Goal: Information Seeking & Learning: Learn about a topic

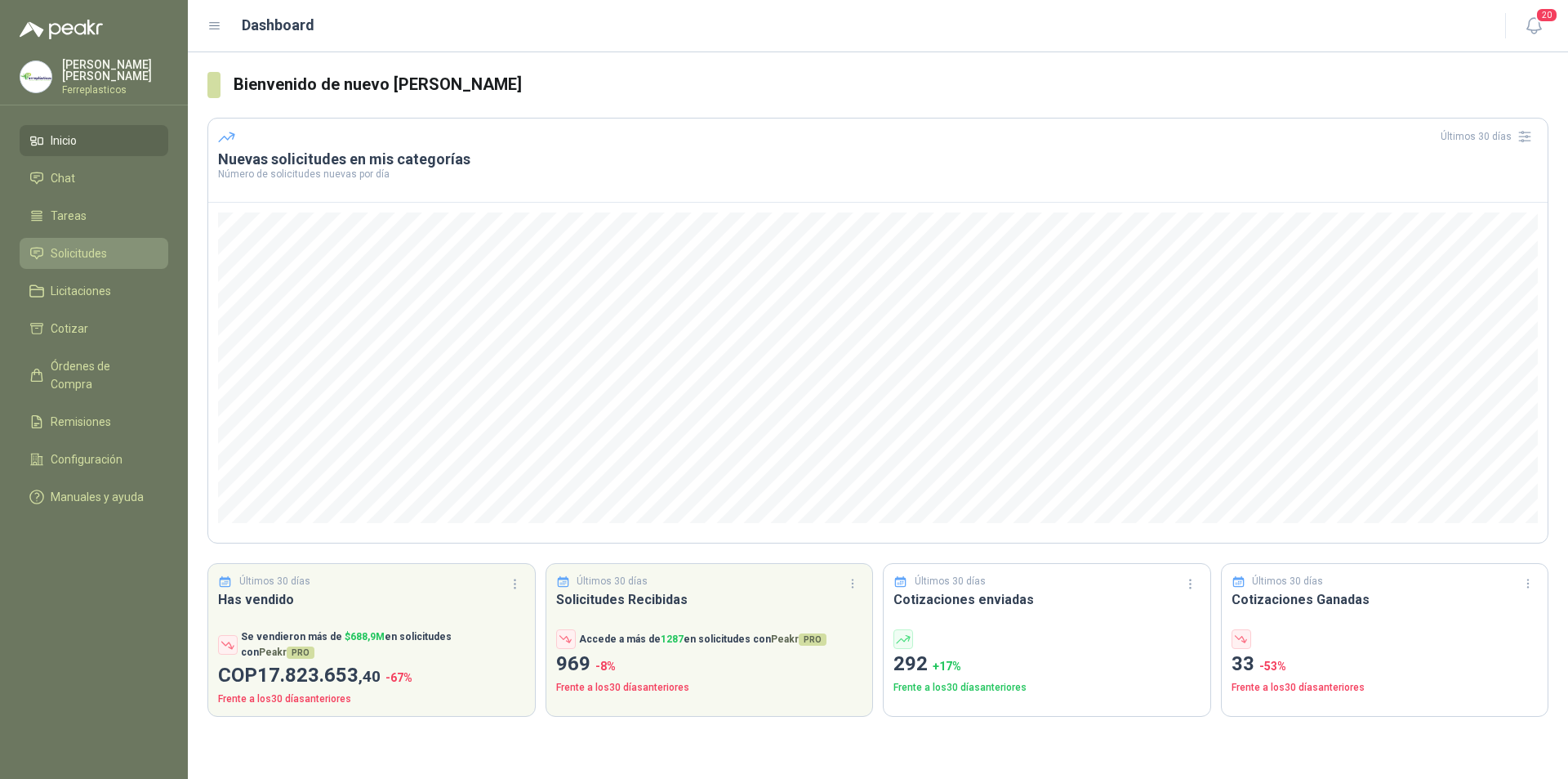
click at [75, 249] on span "Solicitudes" at bounding box center [79, 253] width 56 height 18
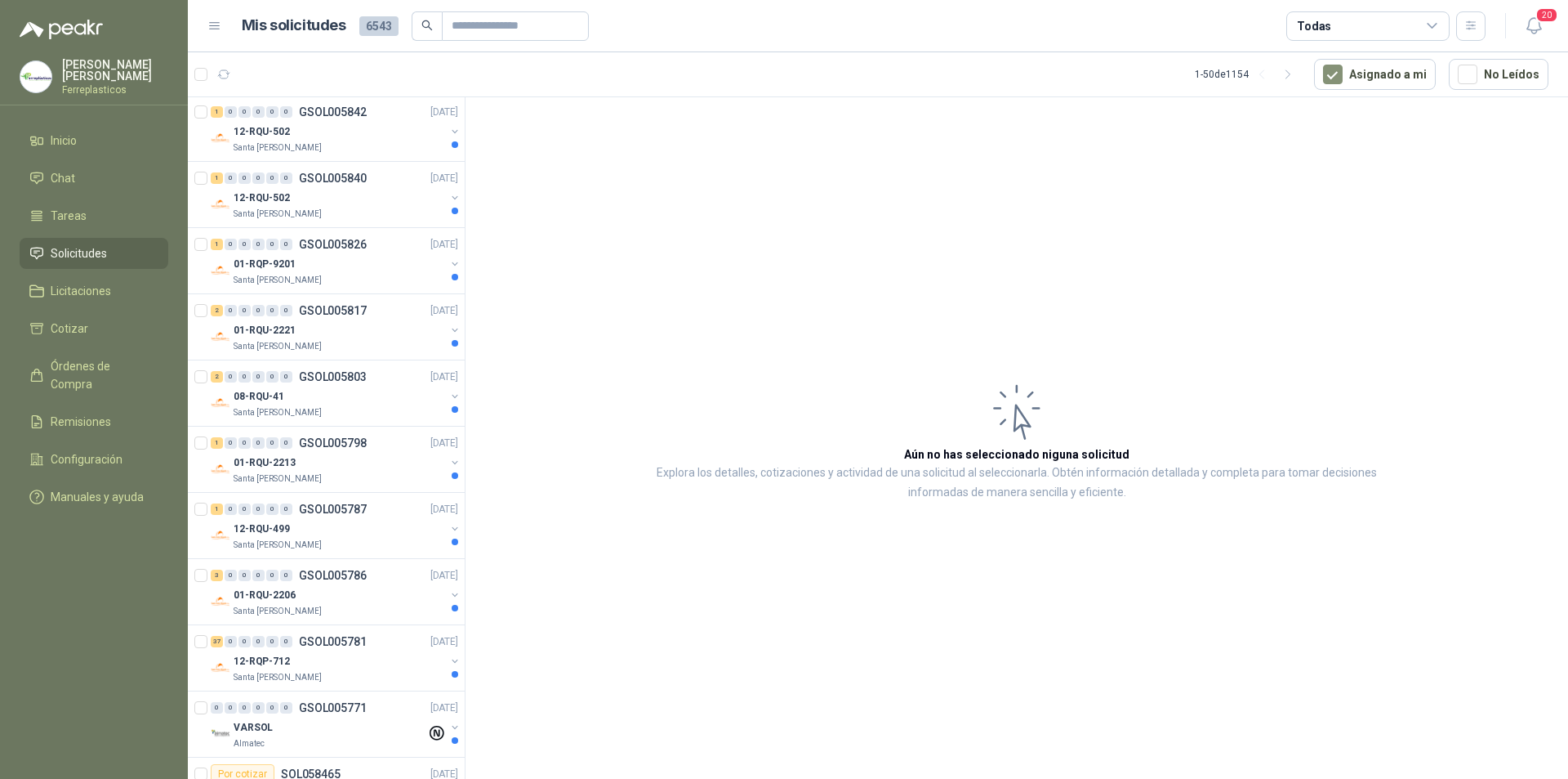
scroll to position [1553, 0]
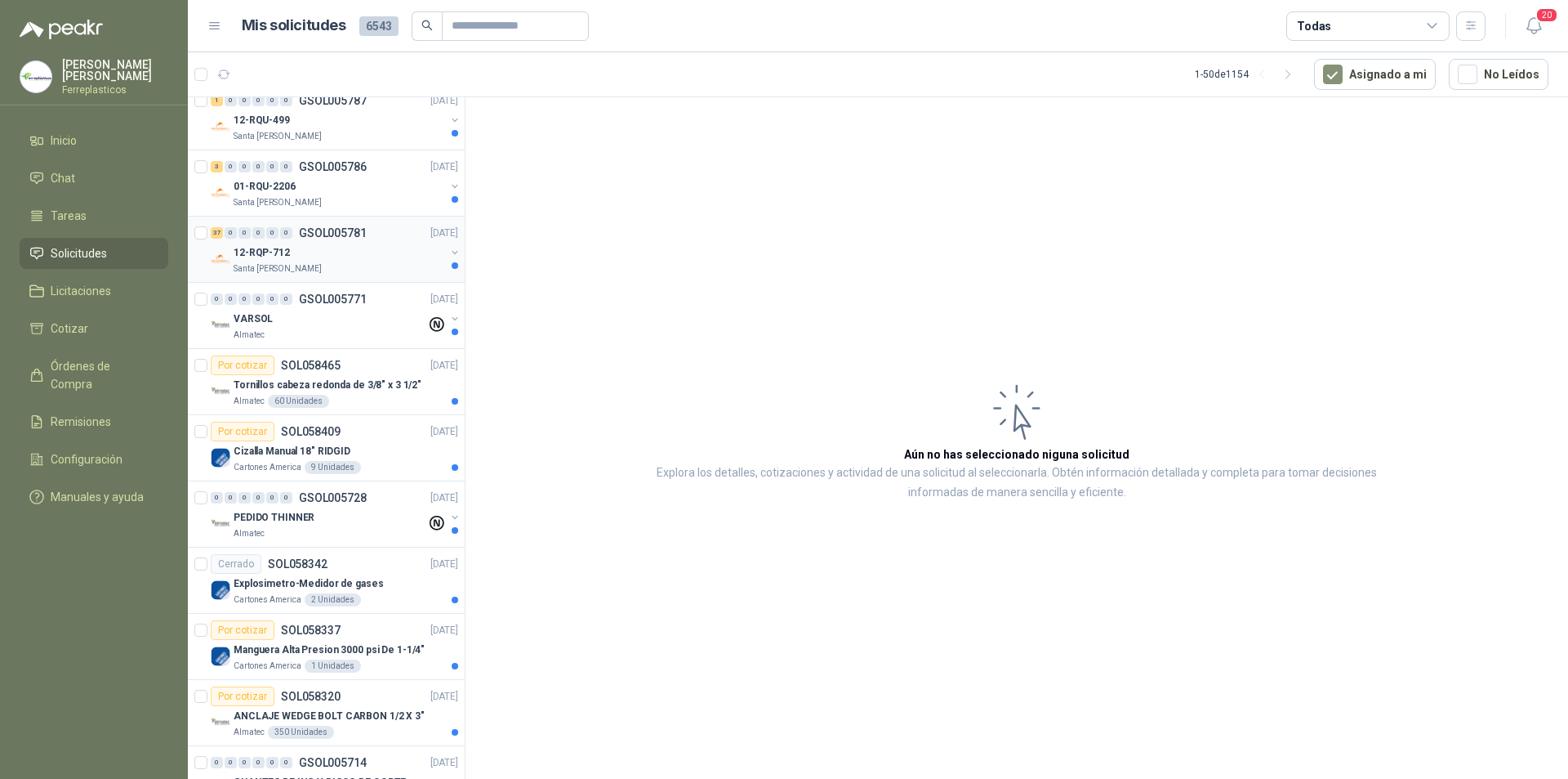
click at [358, 260] on div "12-RQP-712" at bounding box center [339, 252] width 212 height 20
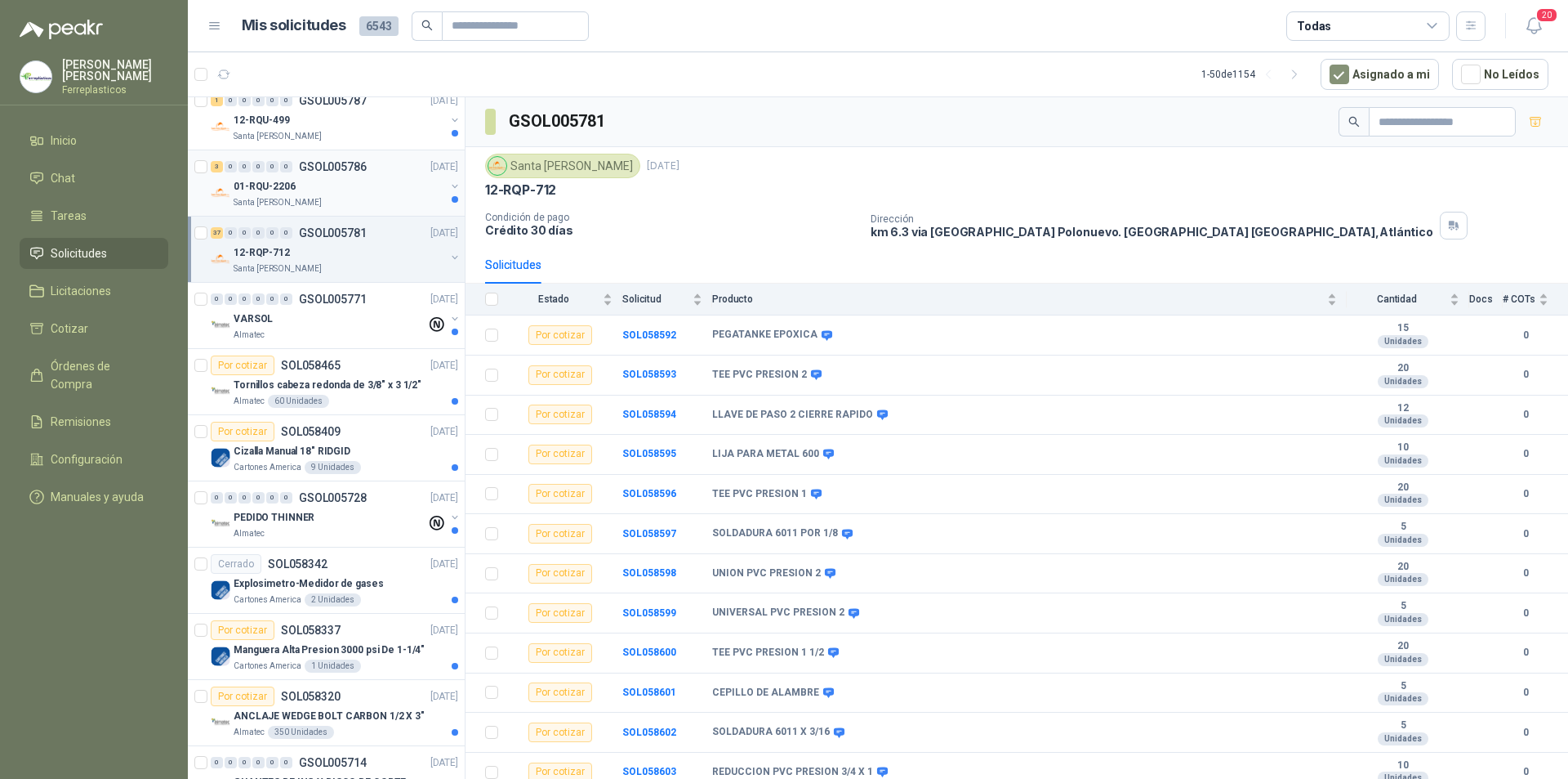
click at [296, 189] on div "01-RQU-2206" at bounding box center [339, 186] width 212 height 20
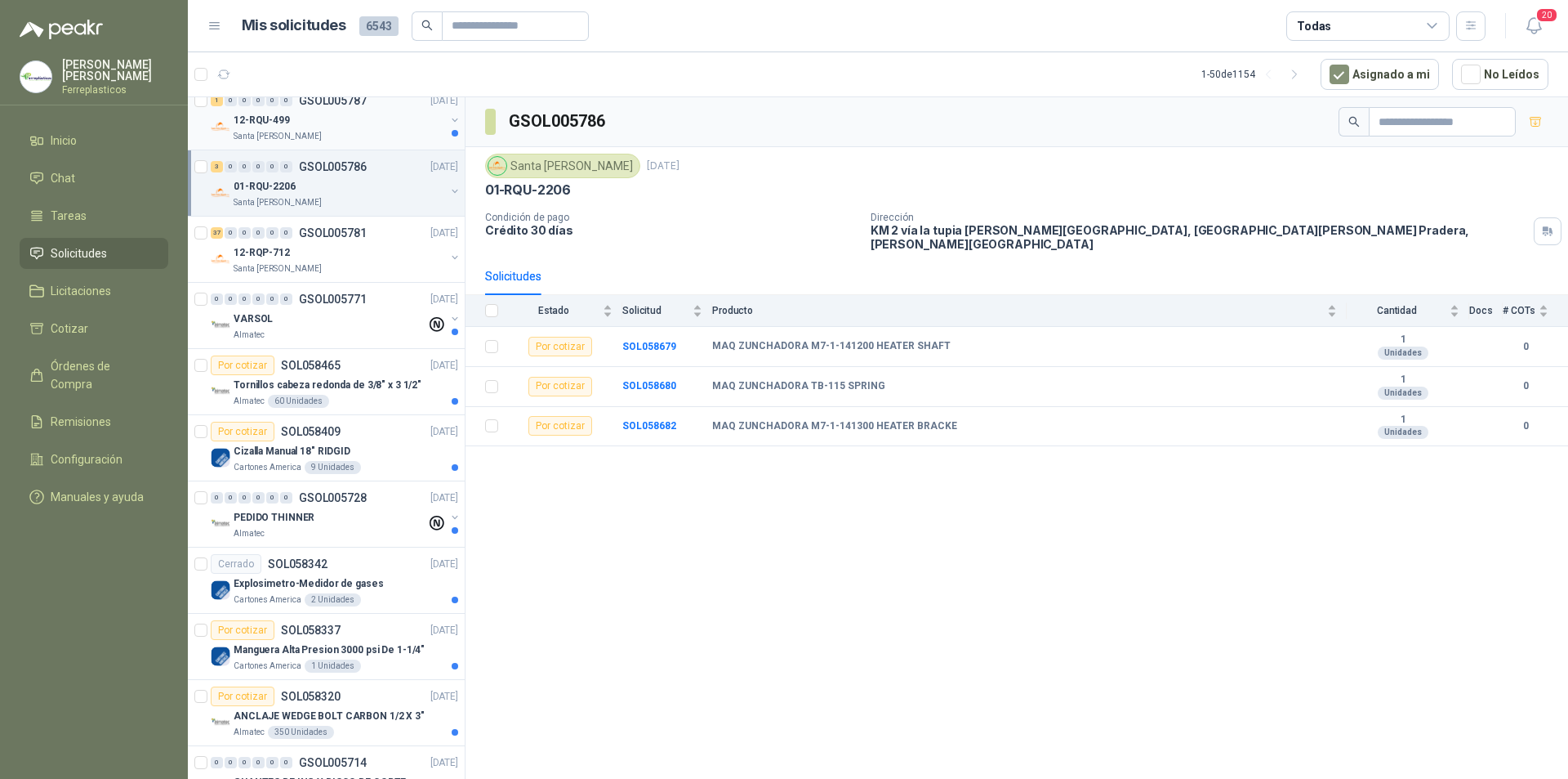
click at [327, 124] on div "12-RQU-499" at bounding box center [339, 120] width 212 height 20
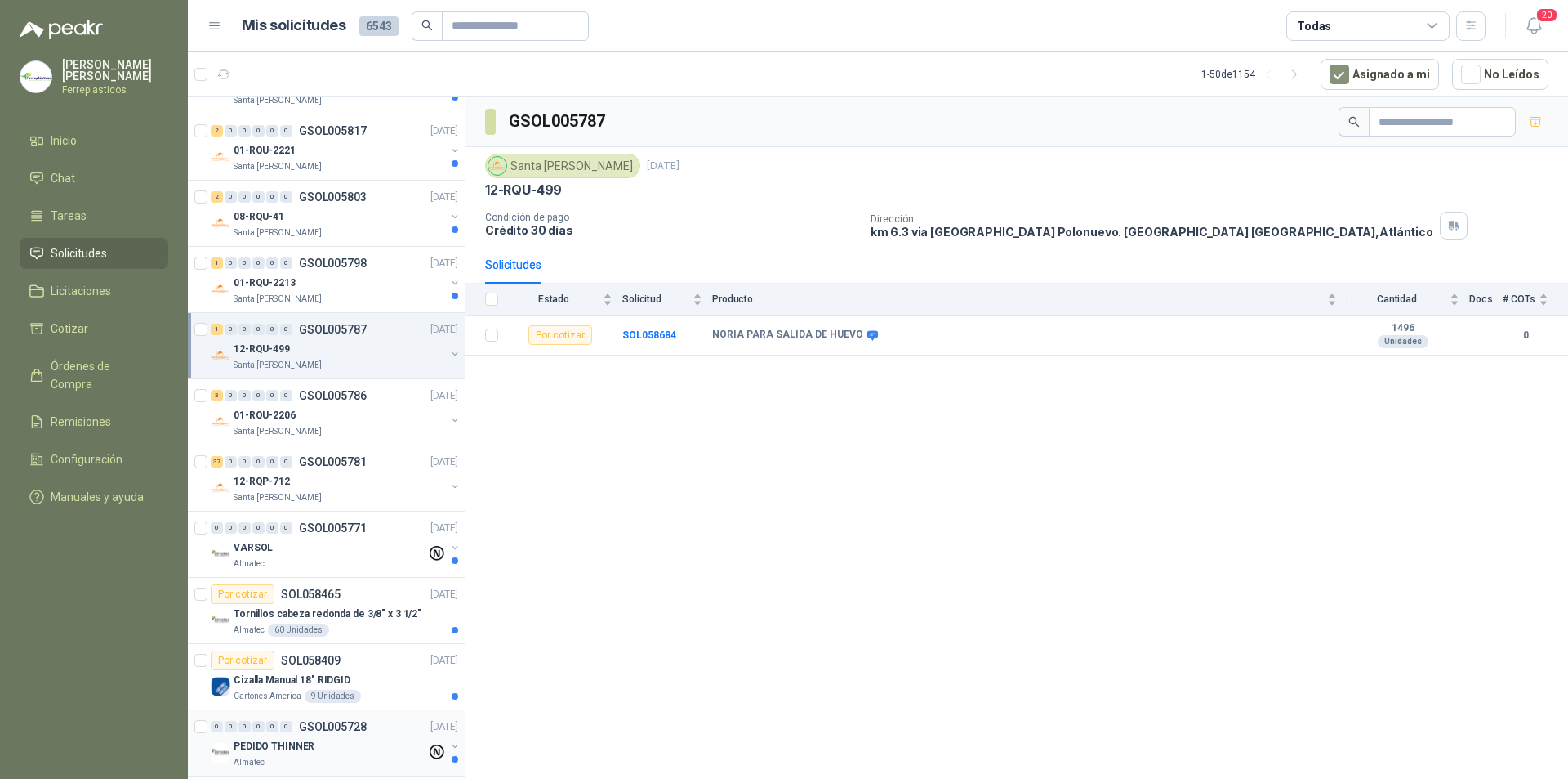
scroll to position [1307, 0]
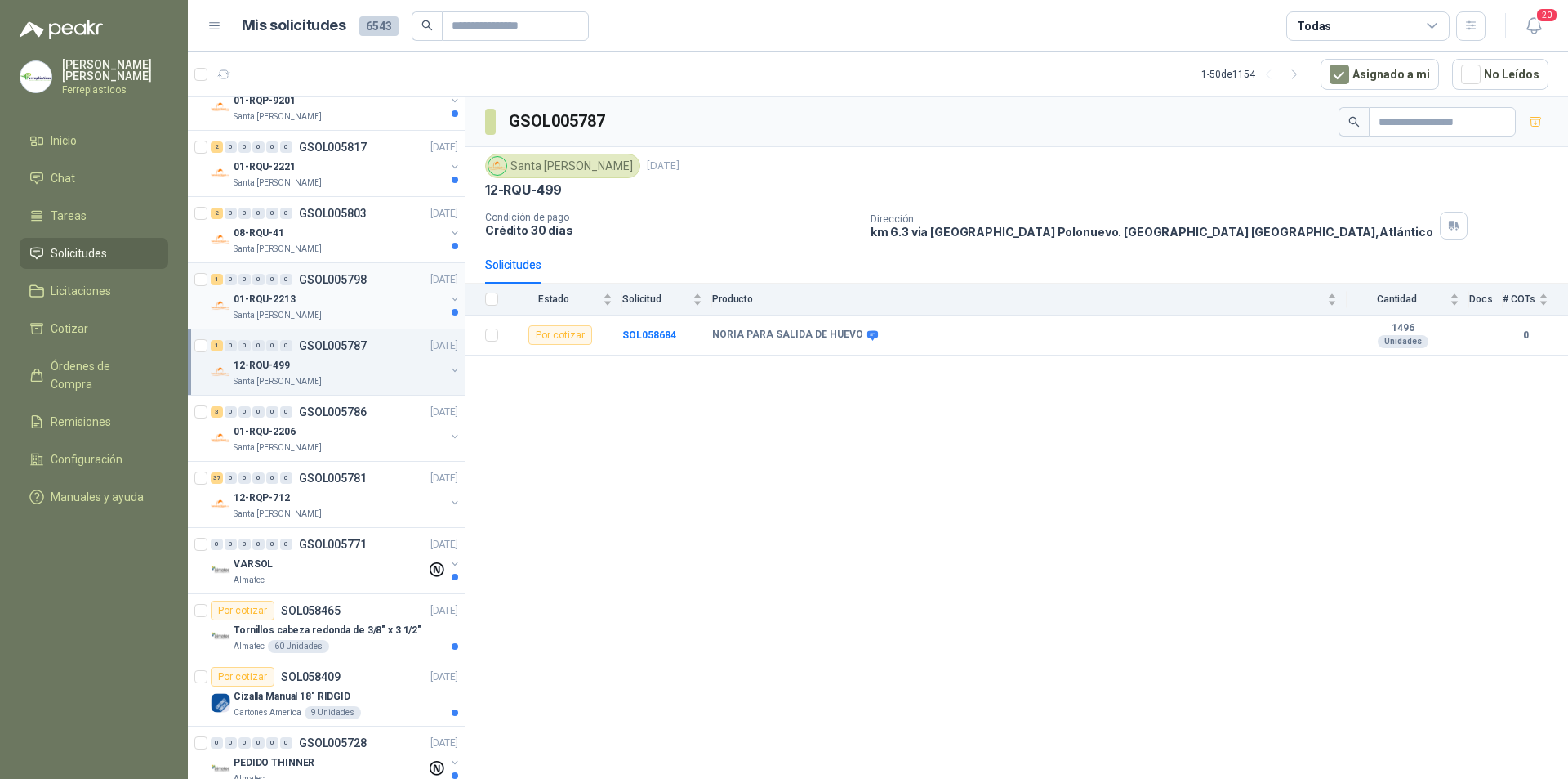
click at [379, 324] on div "1 0 0 0 0 0 GSOL005798 06/10/25 01-RQU-2213 Santa Anita Napoles" at bounding box center [326, 296] width 277 height 66
click at [365, 304] on div "01-RQU-2213" at bounding box center [339, 299] width 212 height 20
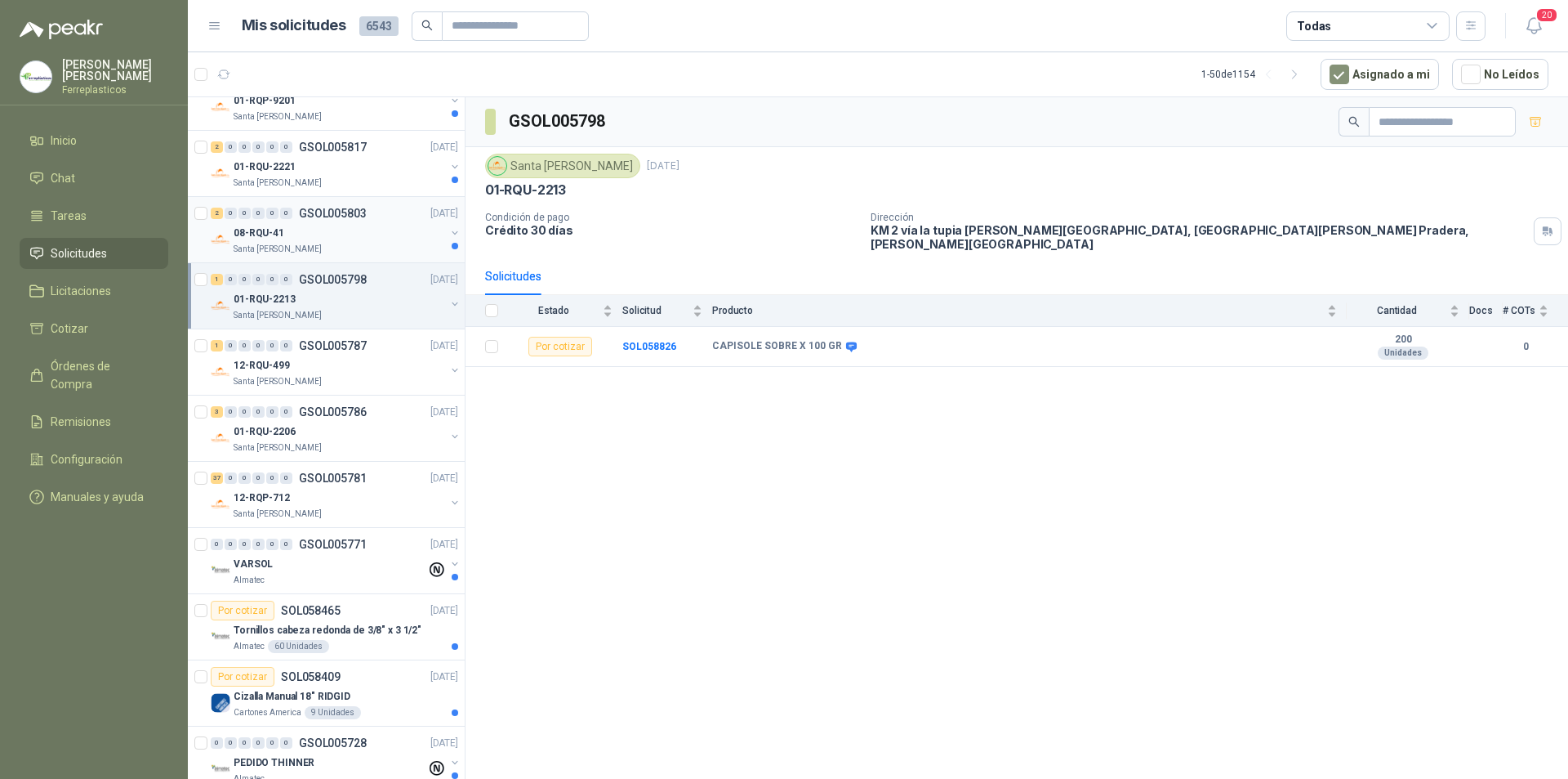
click at [350, 226] on div "08-RQU-41" at bounding box center [339, 233] width 212 height 20
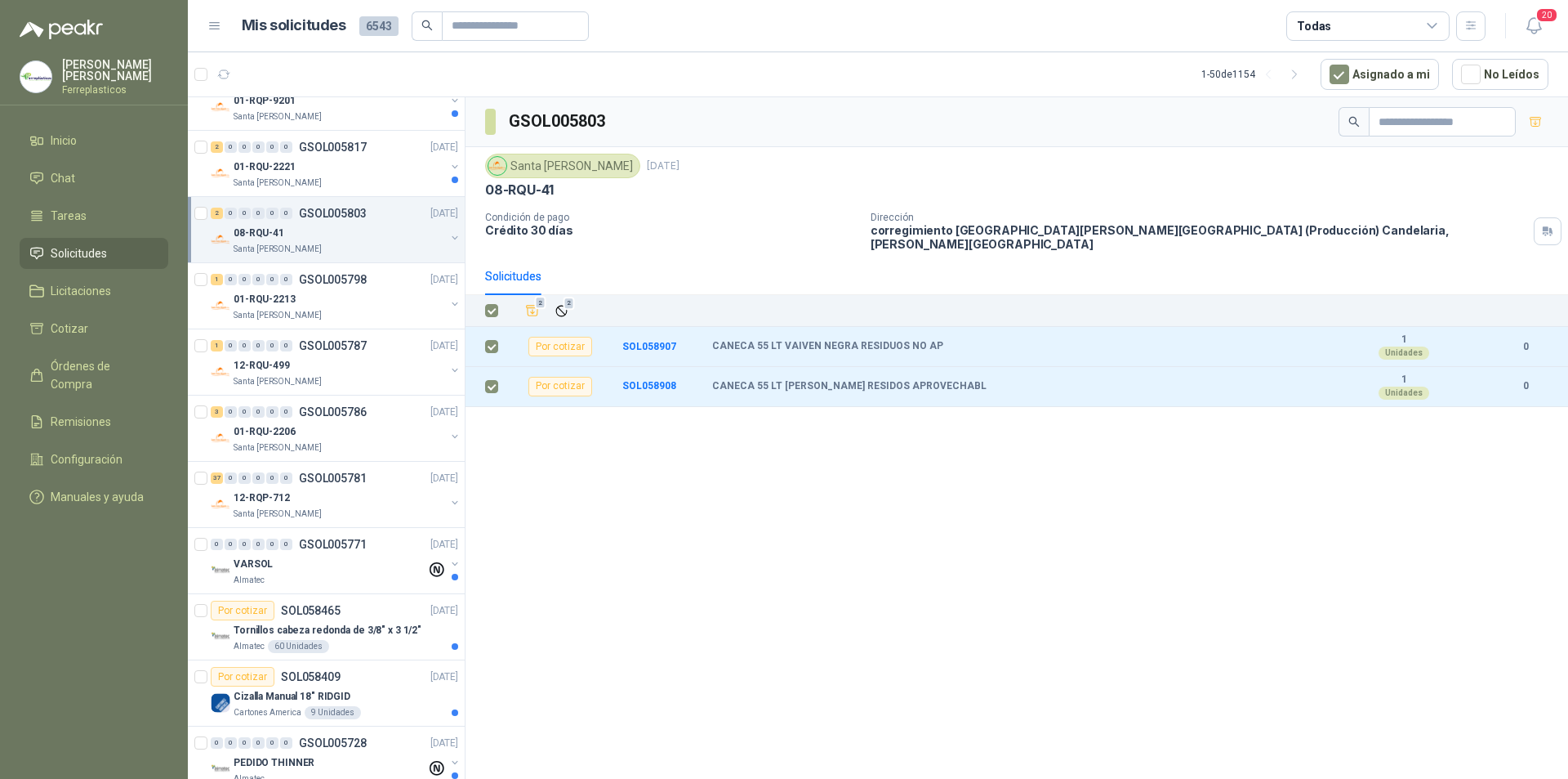
click at [537, 306] on icon "Añadir" at bounding box center [533, 311] width 13 height 11
click at [388, 172] on div "01-RQU-2221" at bounding box center [339, 166] width 212 height 20
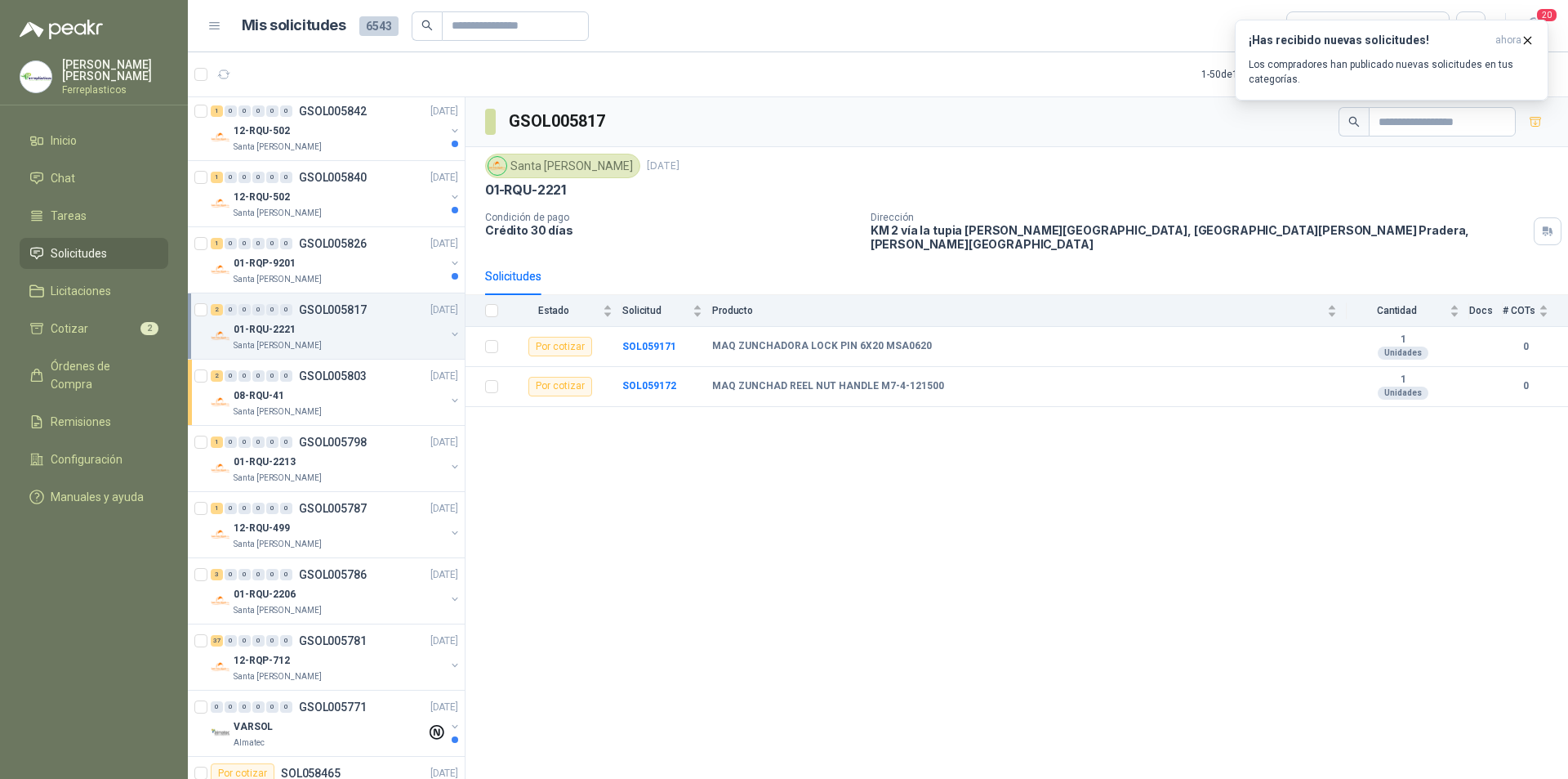
scroll to position [1144, 0]
click at [364, 255] on div "01-RQP-9201" at bounding box center [339, 264] width 212 height 20
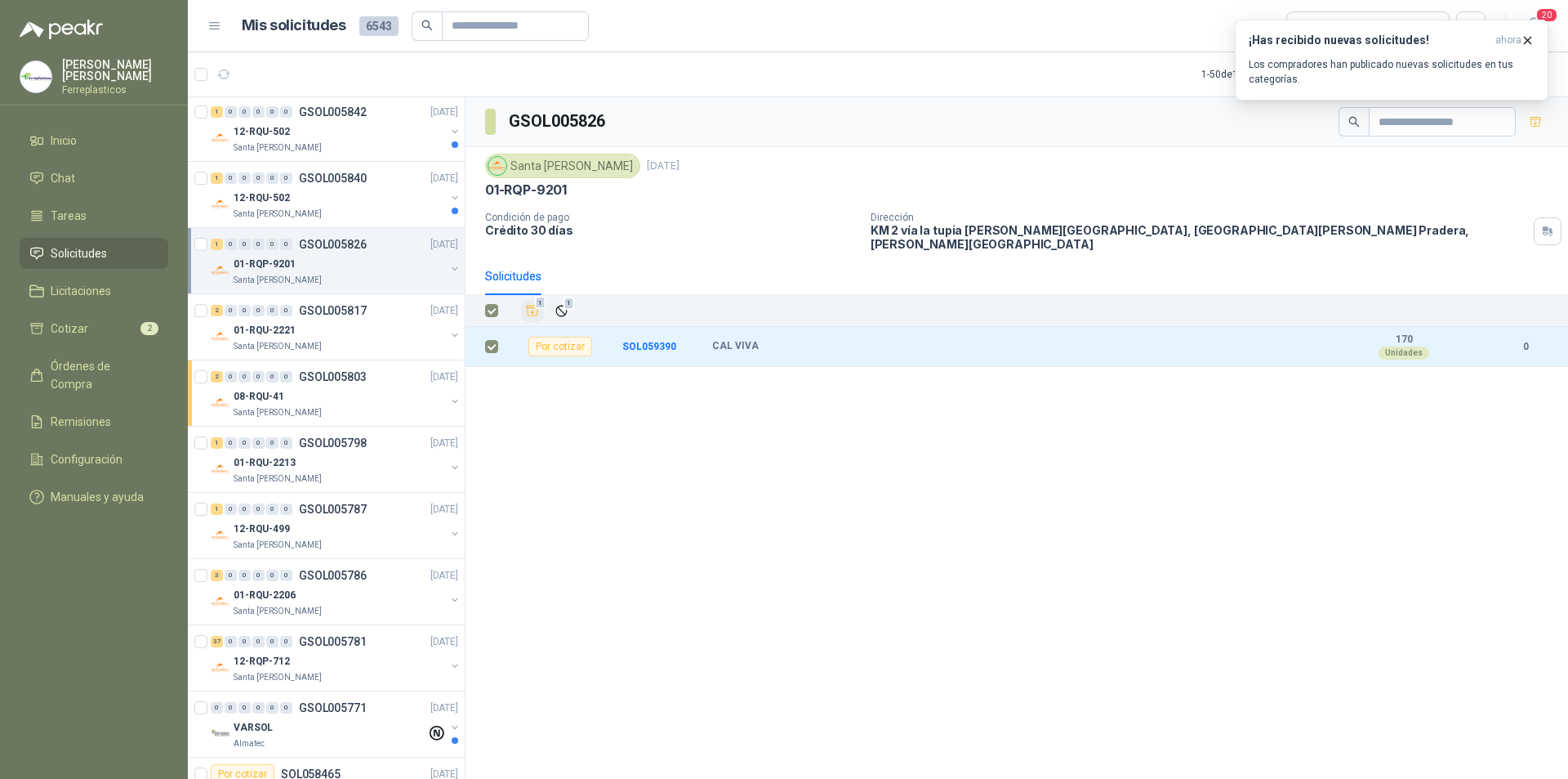
click at [532, 303] on icon "Añadir" at bounding box center [533, 310] width 14 height 14
click at [330, 185] on div "1 0 0 0 0 0 GSOL005840 06/10/25" at bounding box center [335, 178] width 250 height 20
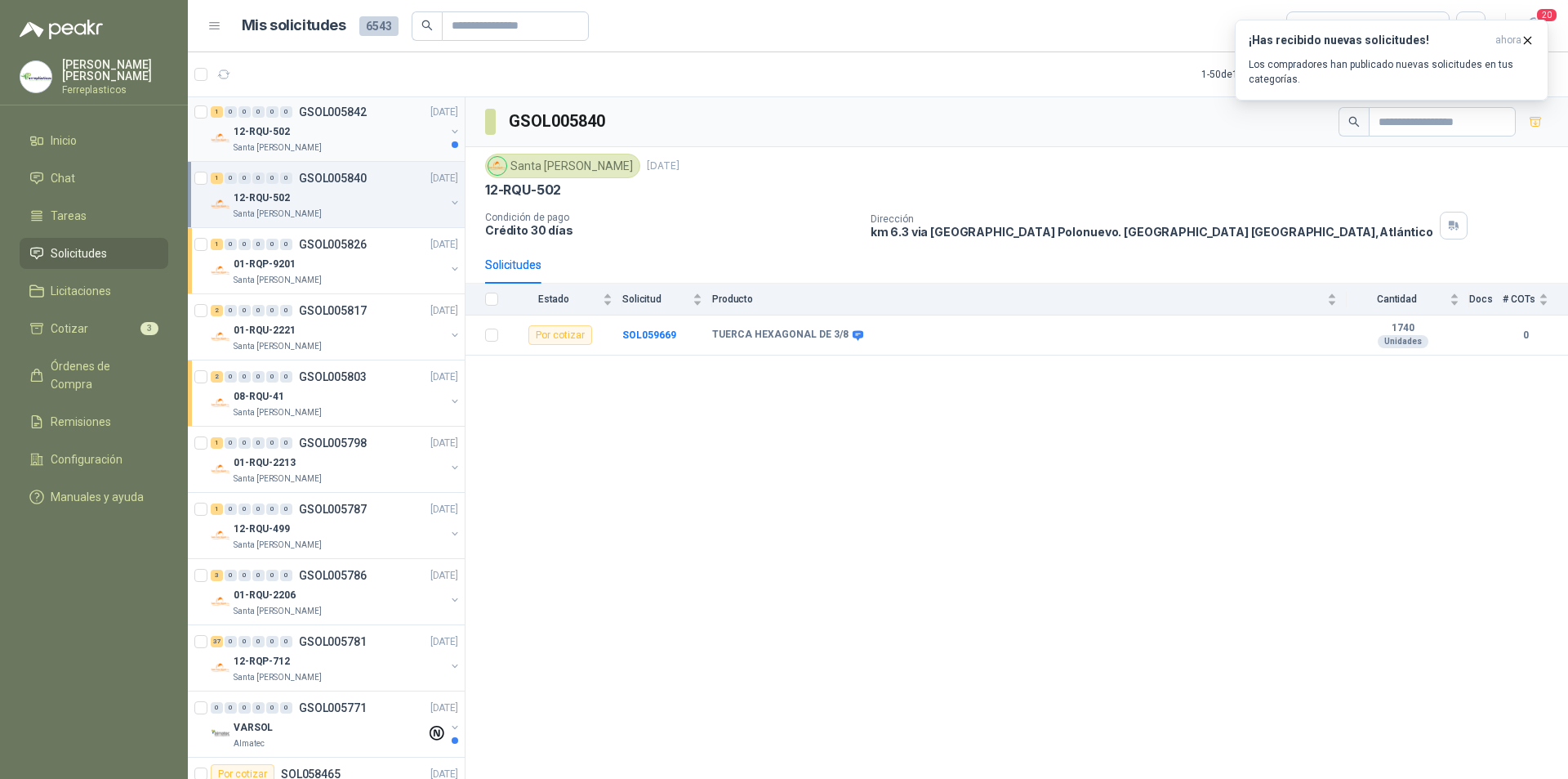
click at [400, 144] on div "Santa [PERSON_NAME]" at bounding box center [339, 147] width 212 height 13
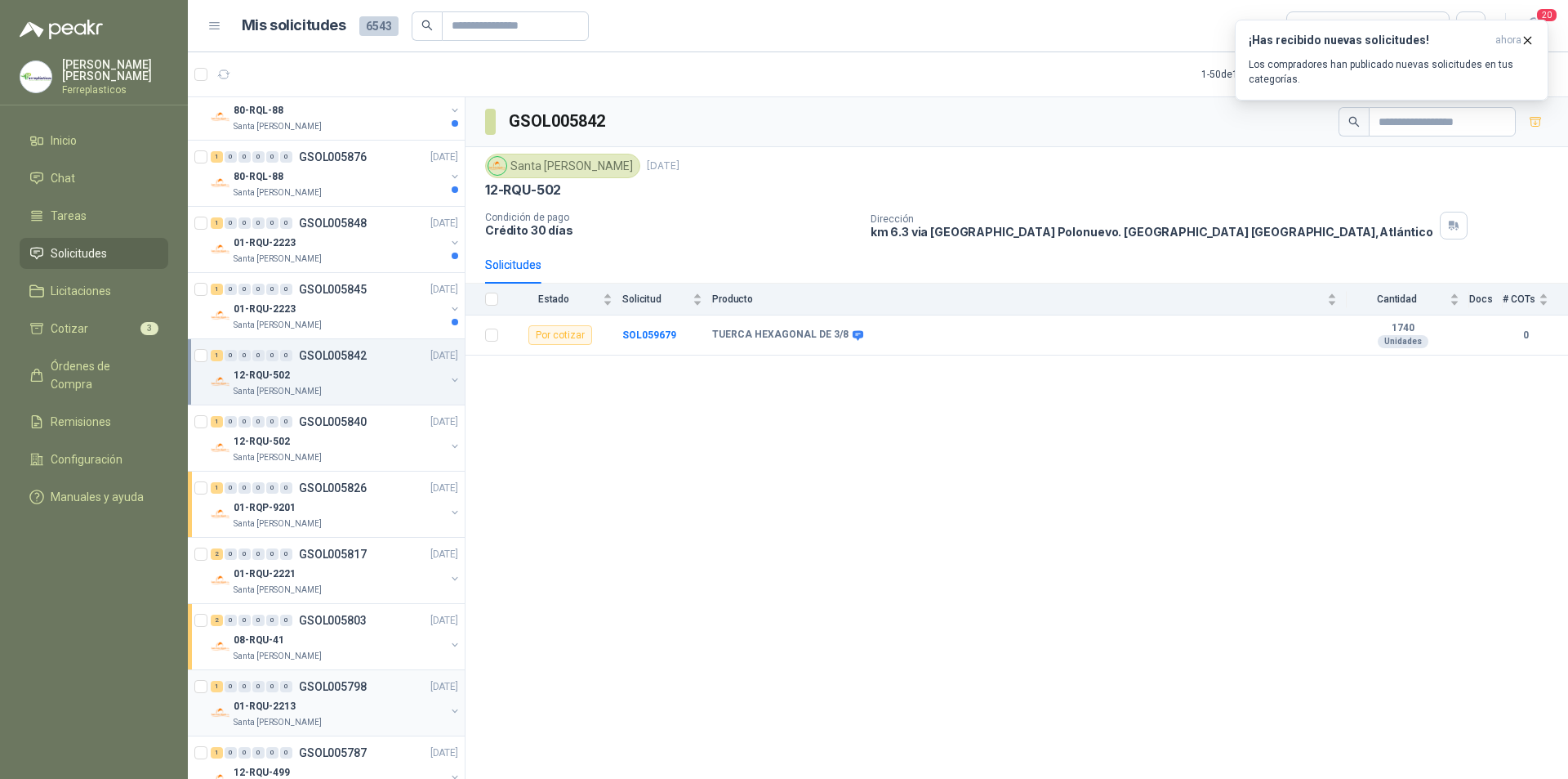
scroll to position [898, 0]
click at [344, 315] on div "01-RQU-2223" at bounding box center [339, 310] width 212 height 20
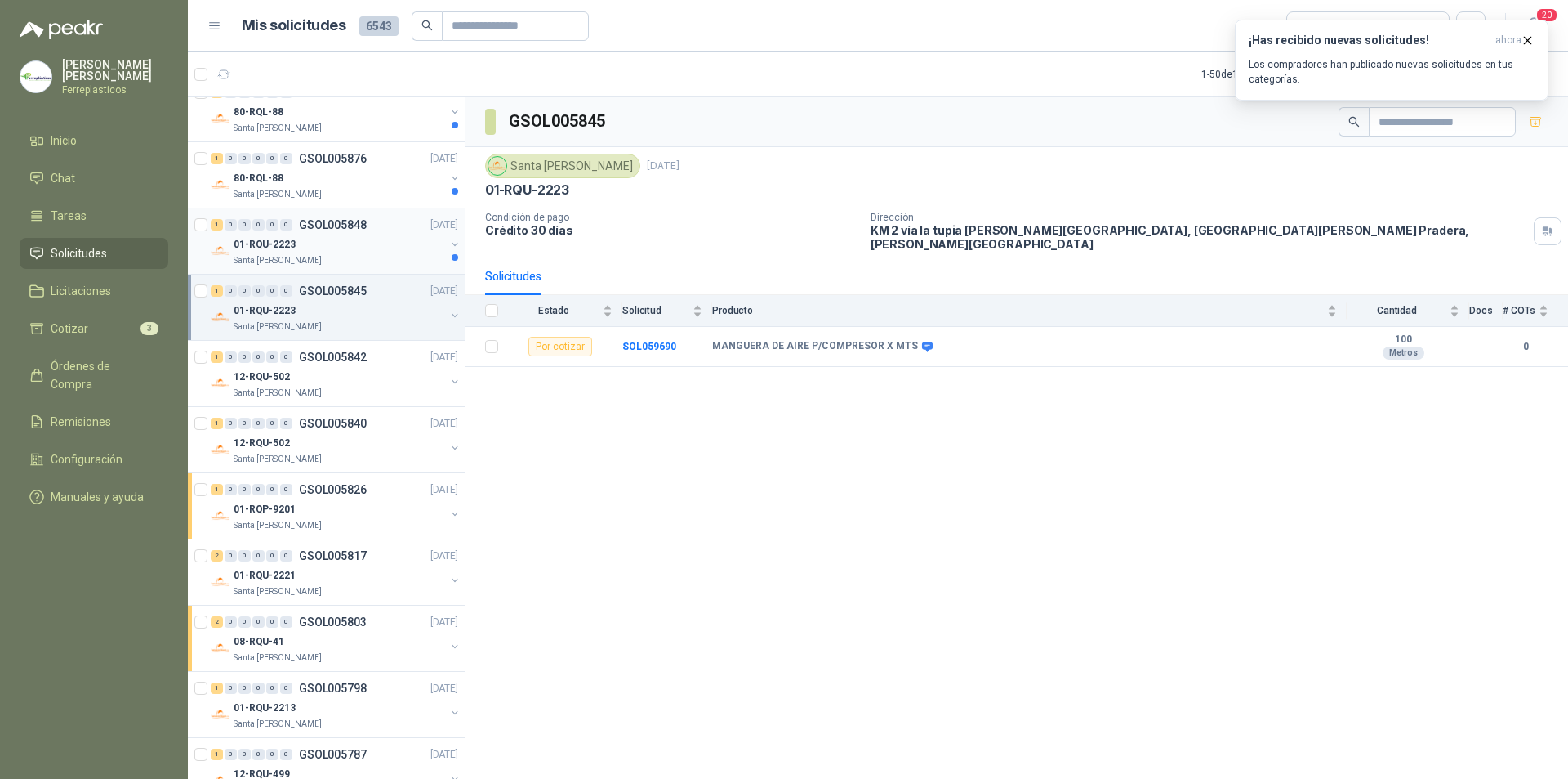
click at [315, 246] on div "01-RQU-2223" at bounding box center [339, 244] width 212 height 20
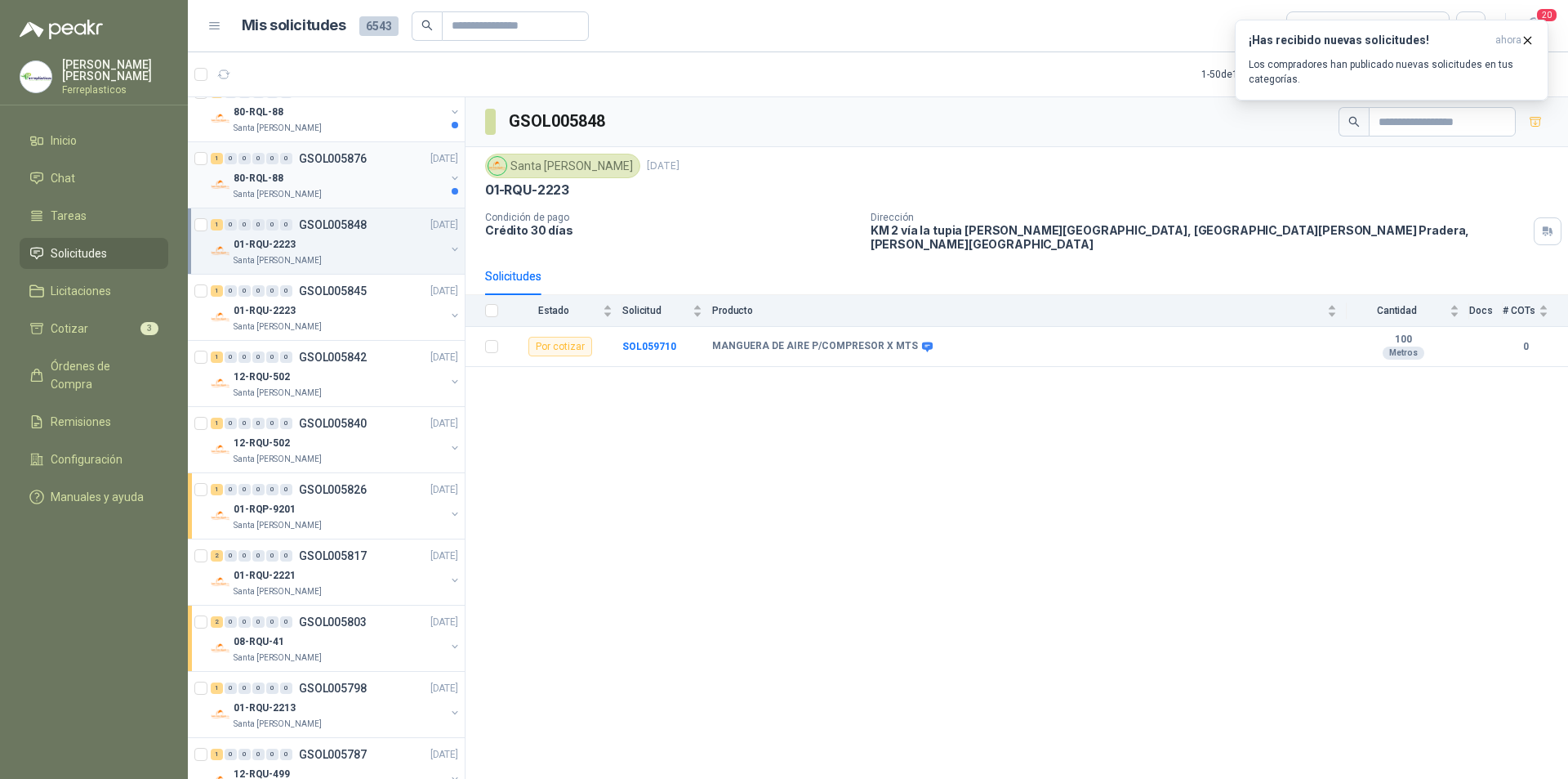
click at [299, 180] on div "80-RQL-88" at bounding box center [339, 178] width 212 height 20
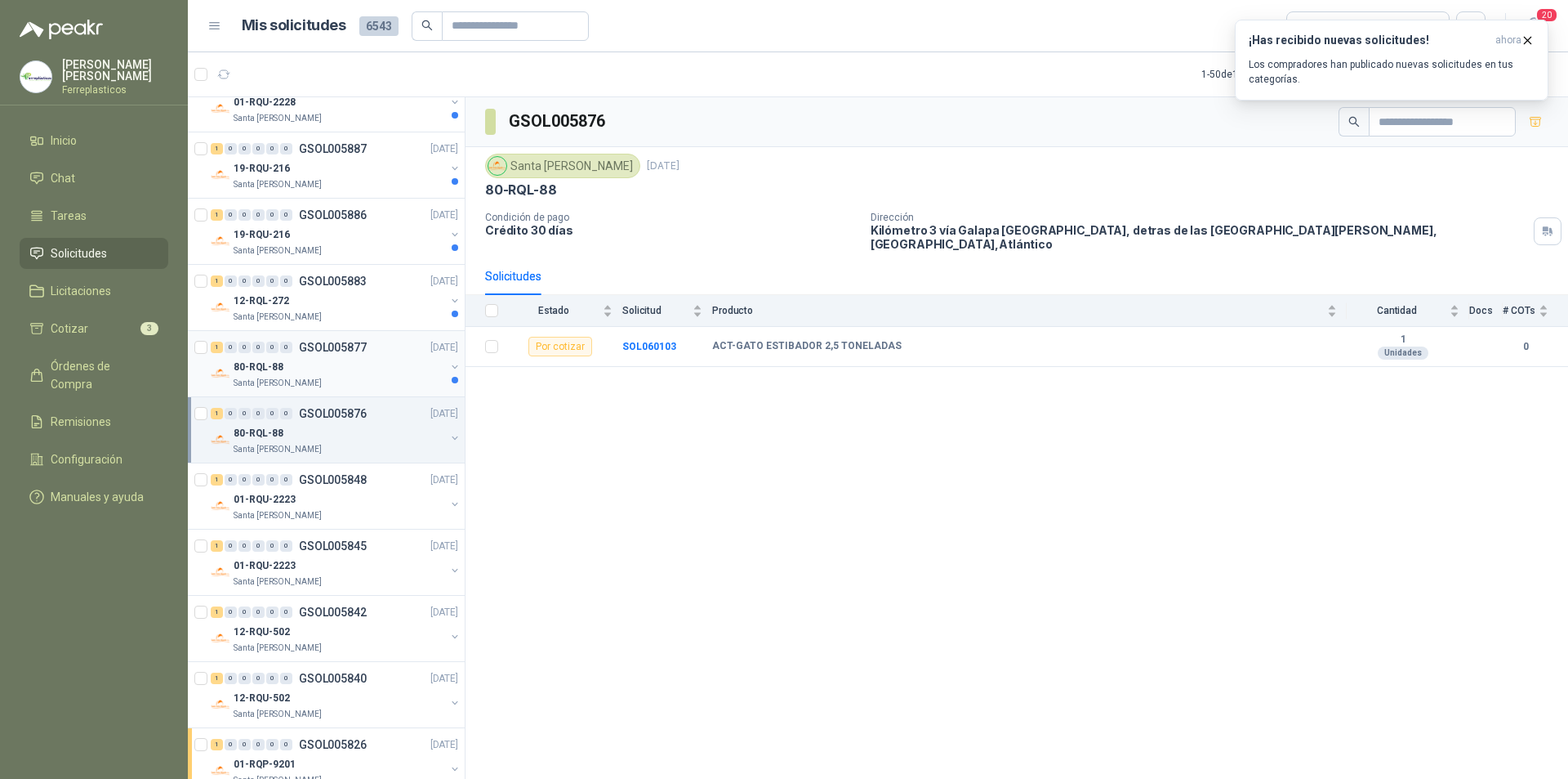
scroll to position [572, 0]
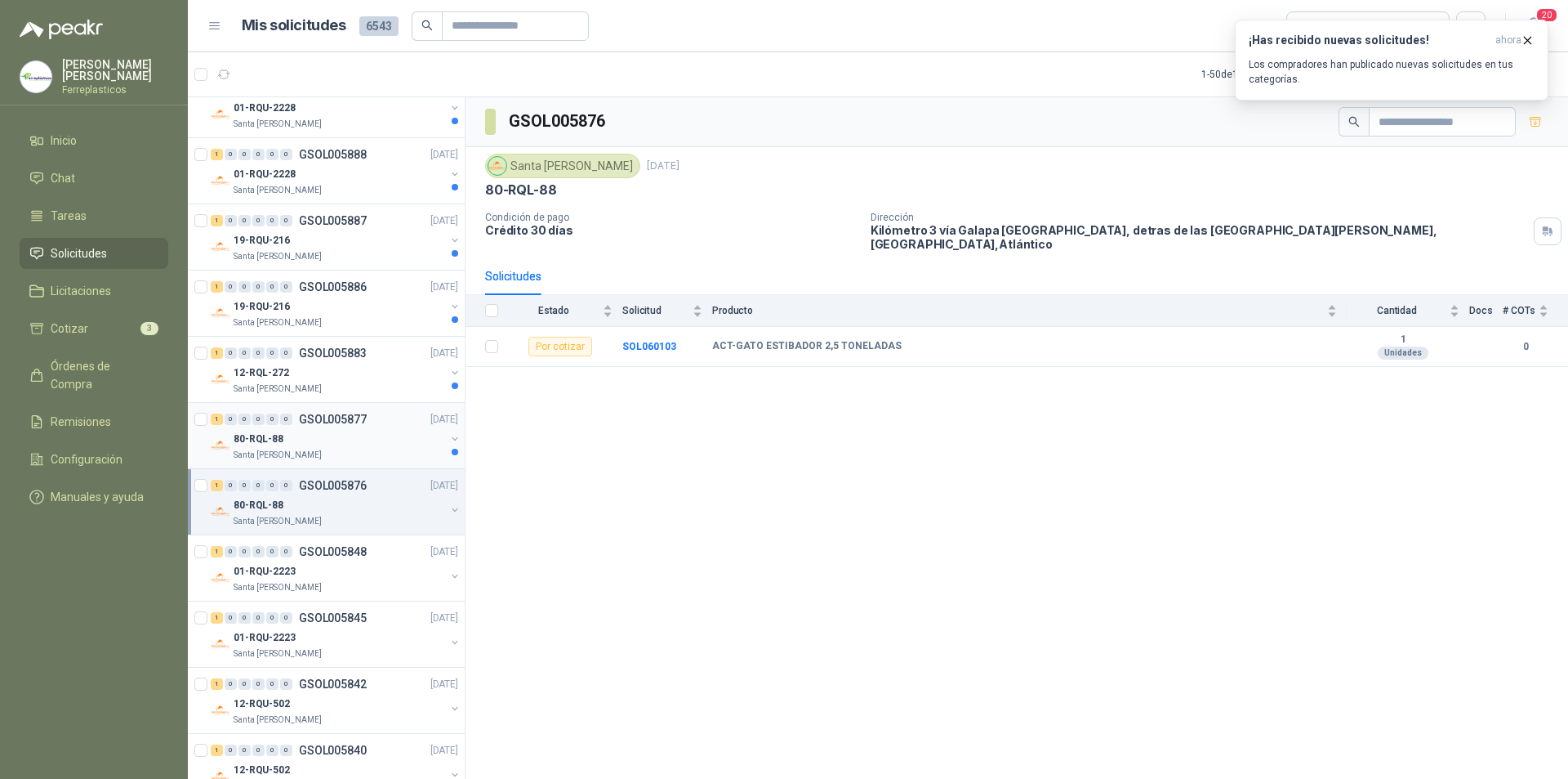
click at [335, 442] on div "80-RQL-88" at bounding box center [339, 439] width 212 height 20
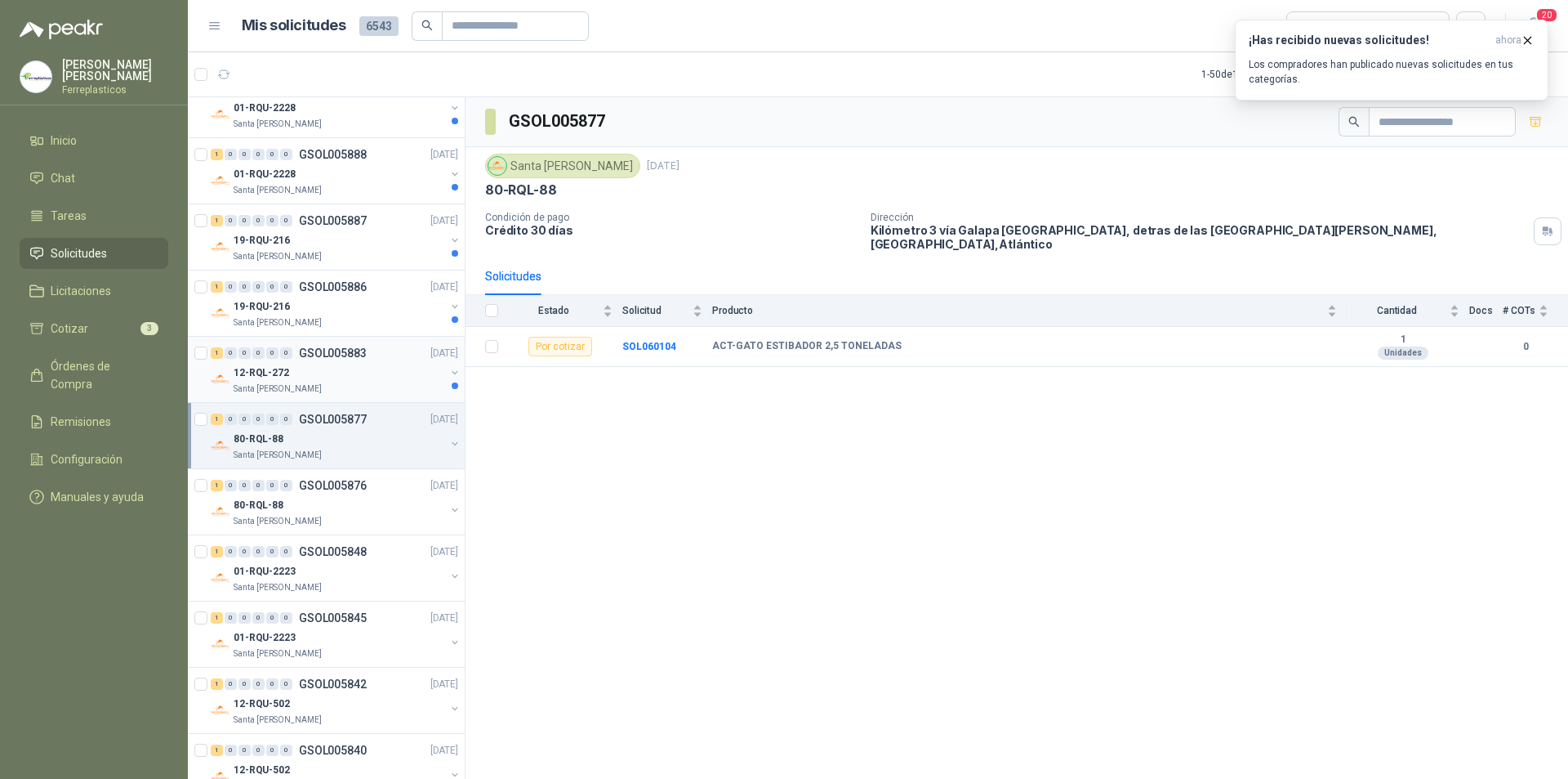
click at [341, 385] on div "Santa [PERSON_NAME]" at bounding box center [339, 389] width 212 height 13
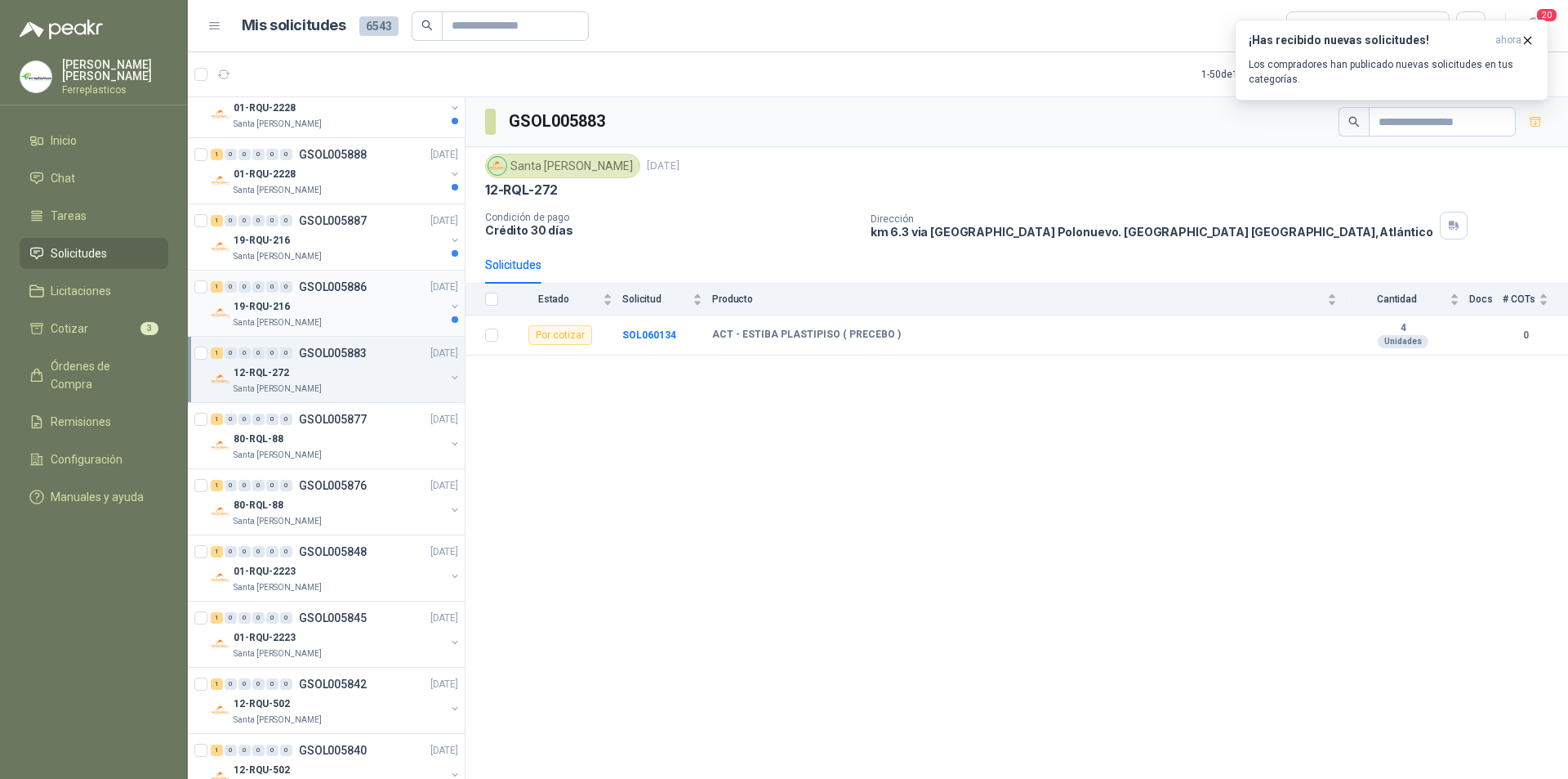
click at [354, 292] on p "GSOL005886" at bounding box center [332, 287] width 68 height 12
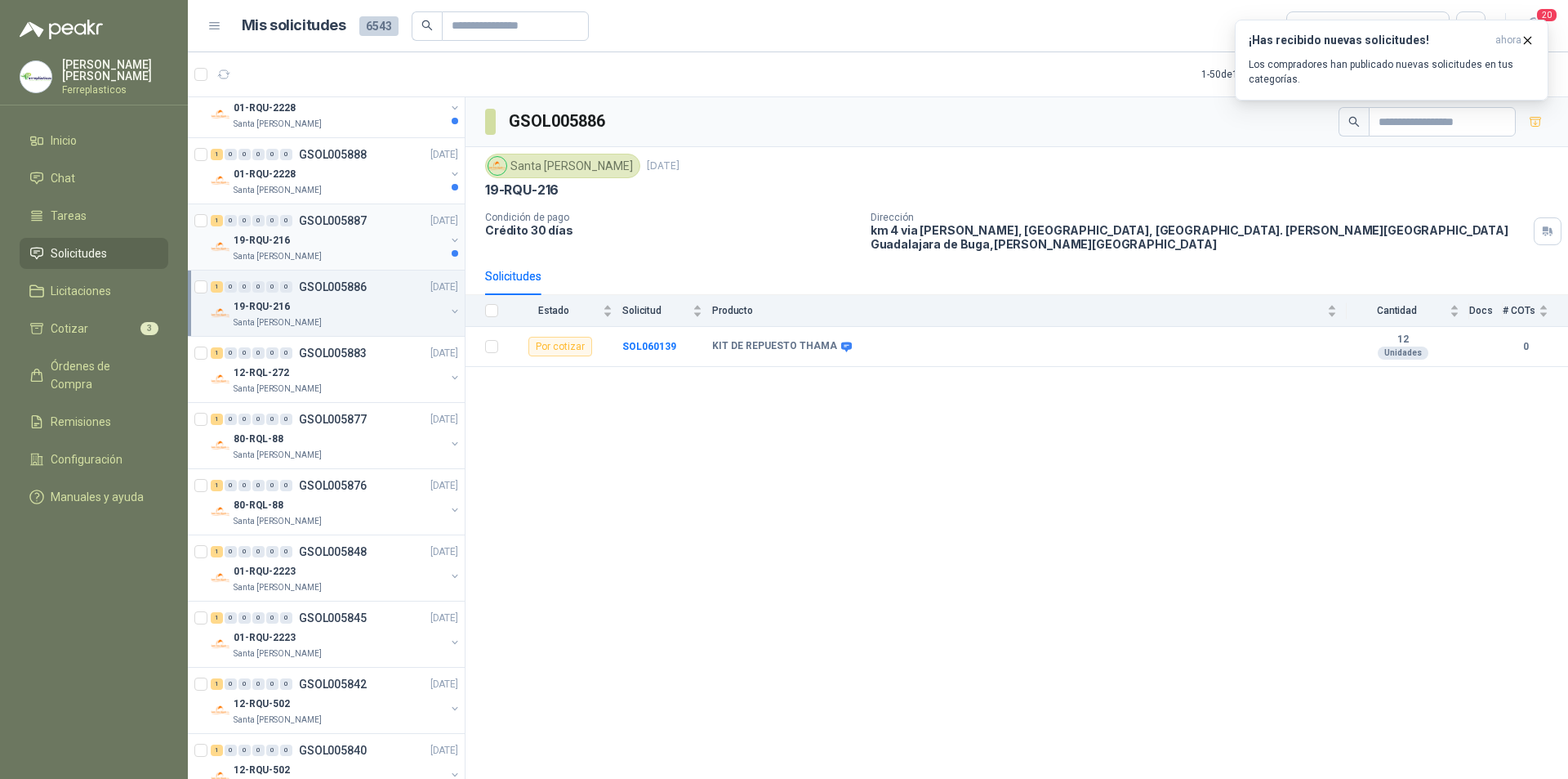
click at [340, 243] on div "19-RQU-216" at bounding box center [339, 241] width 212 height 20
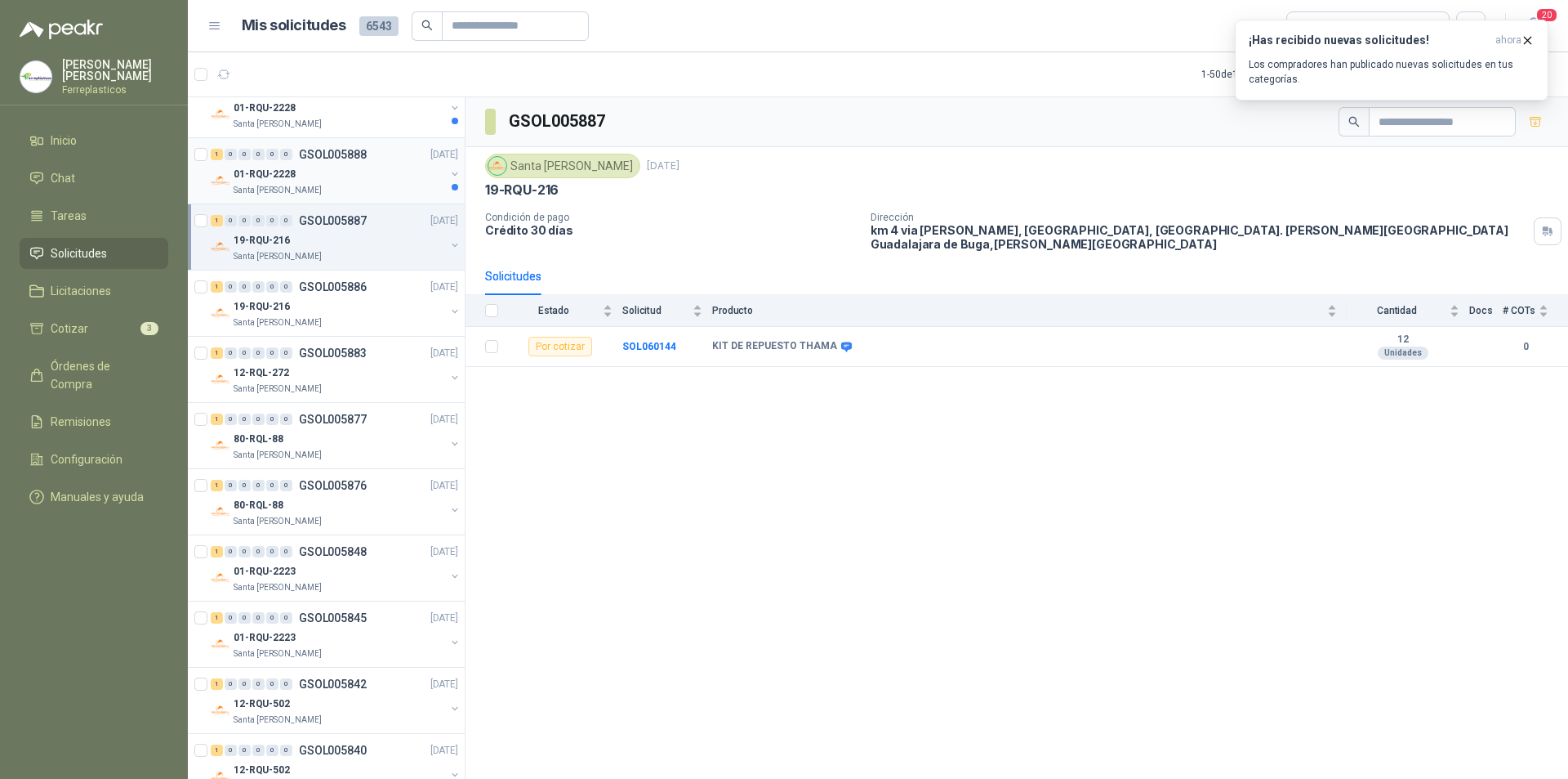
click at [349, 157] on p "GSOL005888" at bounding box center [332, 154] width 68 height 12
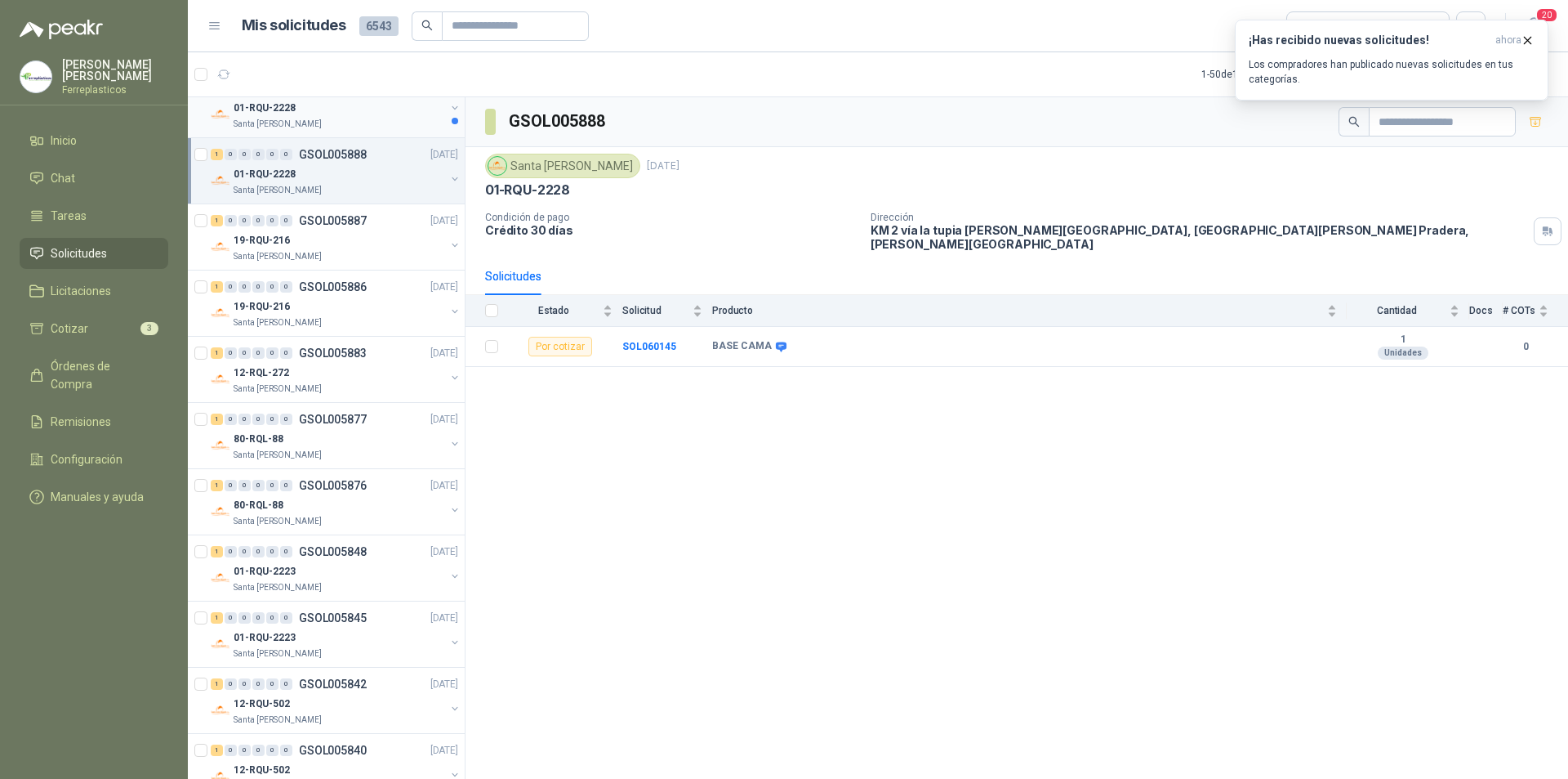
click at [335, 120] on div "Santa [PERSON_NAME]" at bounding box center [339, 124] width 212 height 13
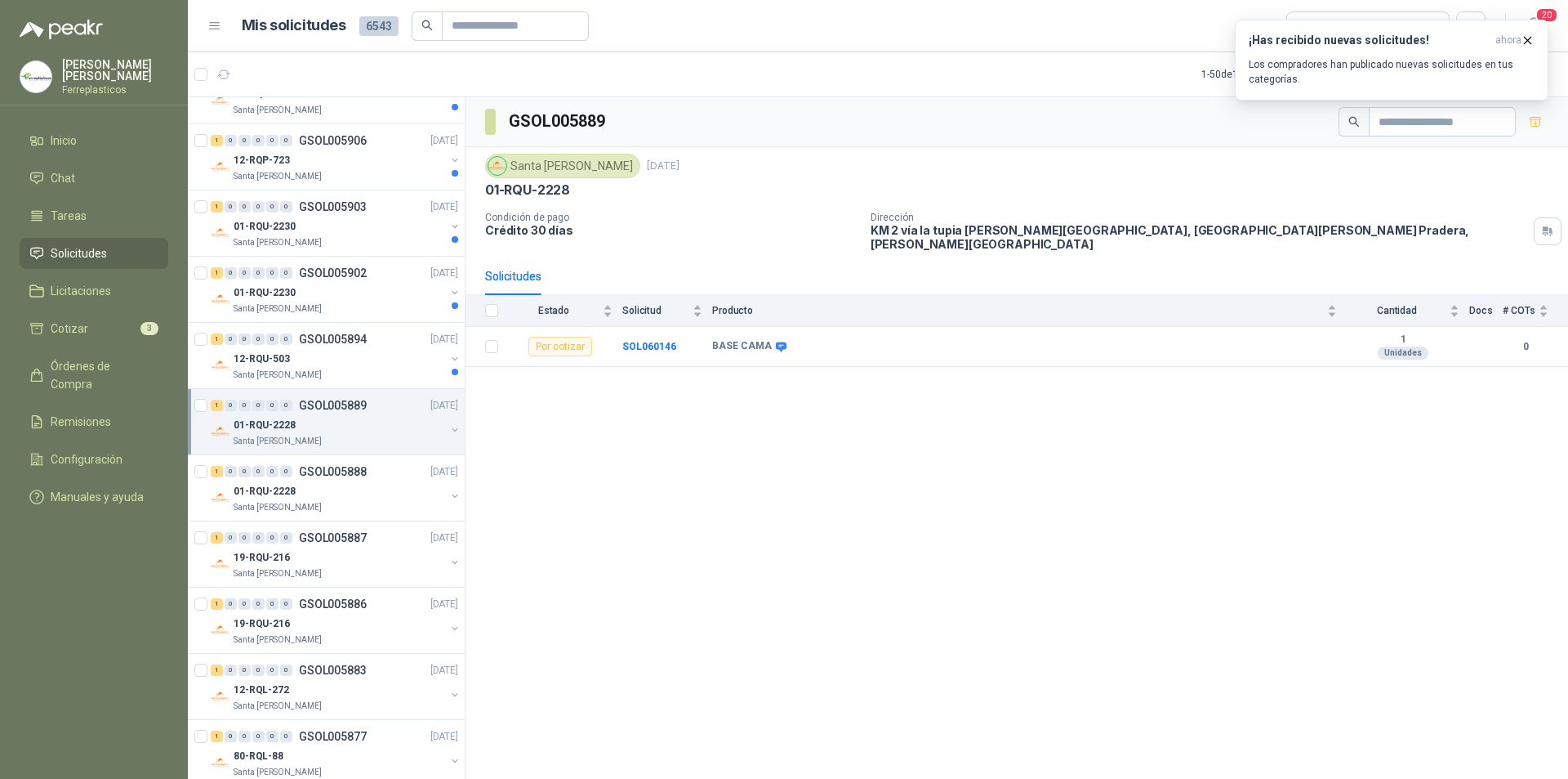
scroll to position [245, 0]
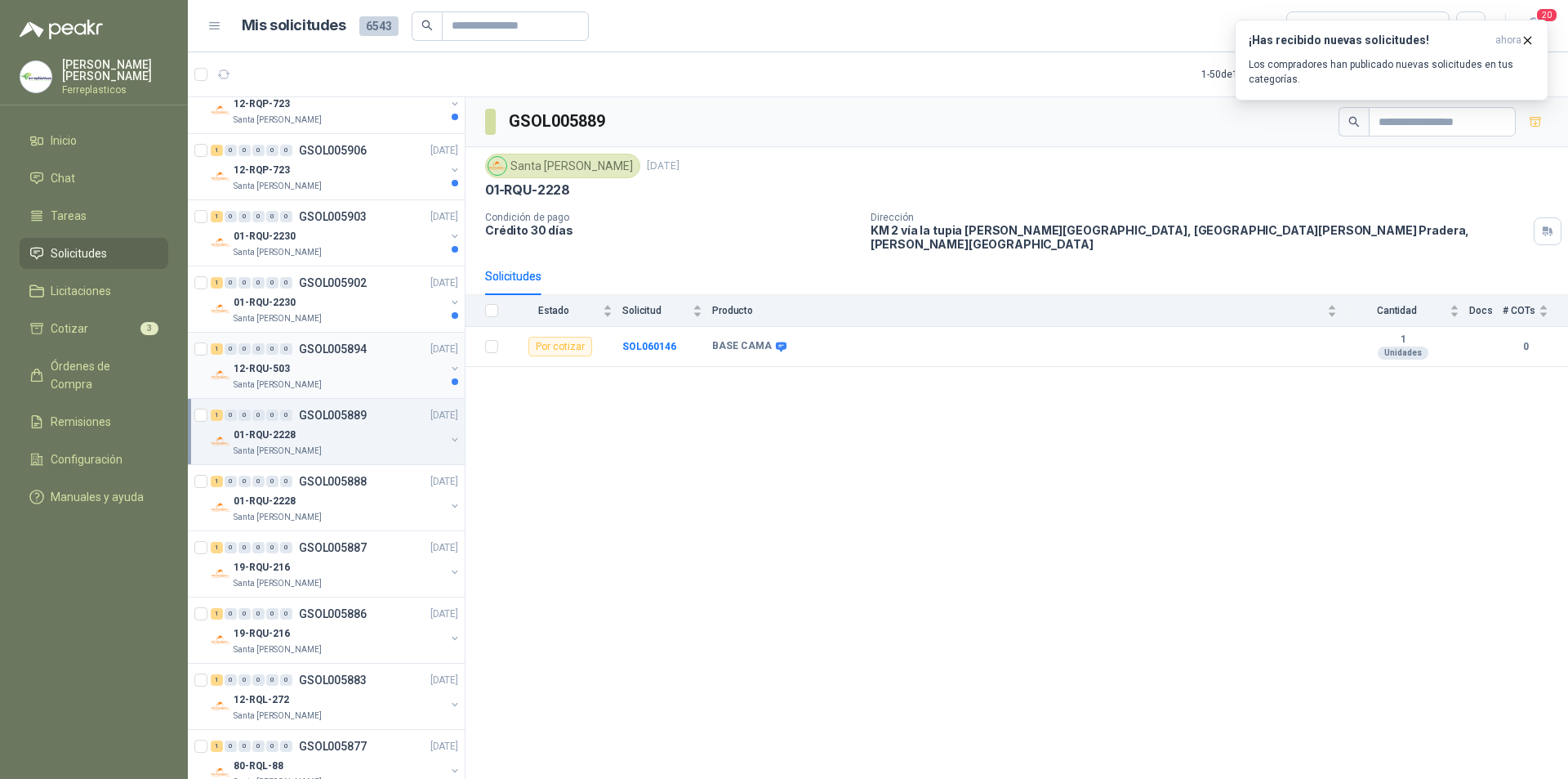
click at [317, 358] on div "1 0 0 0 0 0 GSOL005894 06/10/25" at bounding box center [335, 349] width 250 height 20
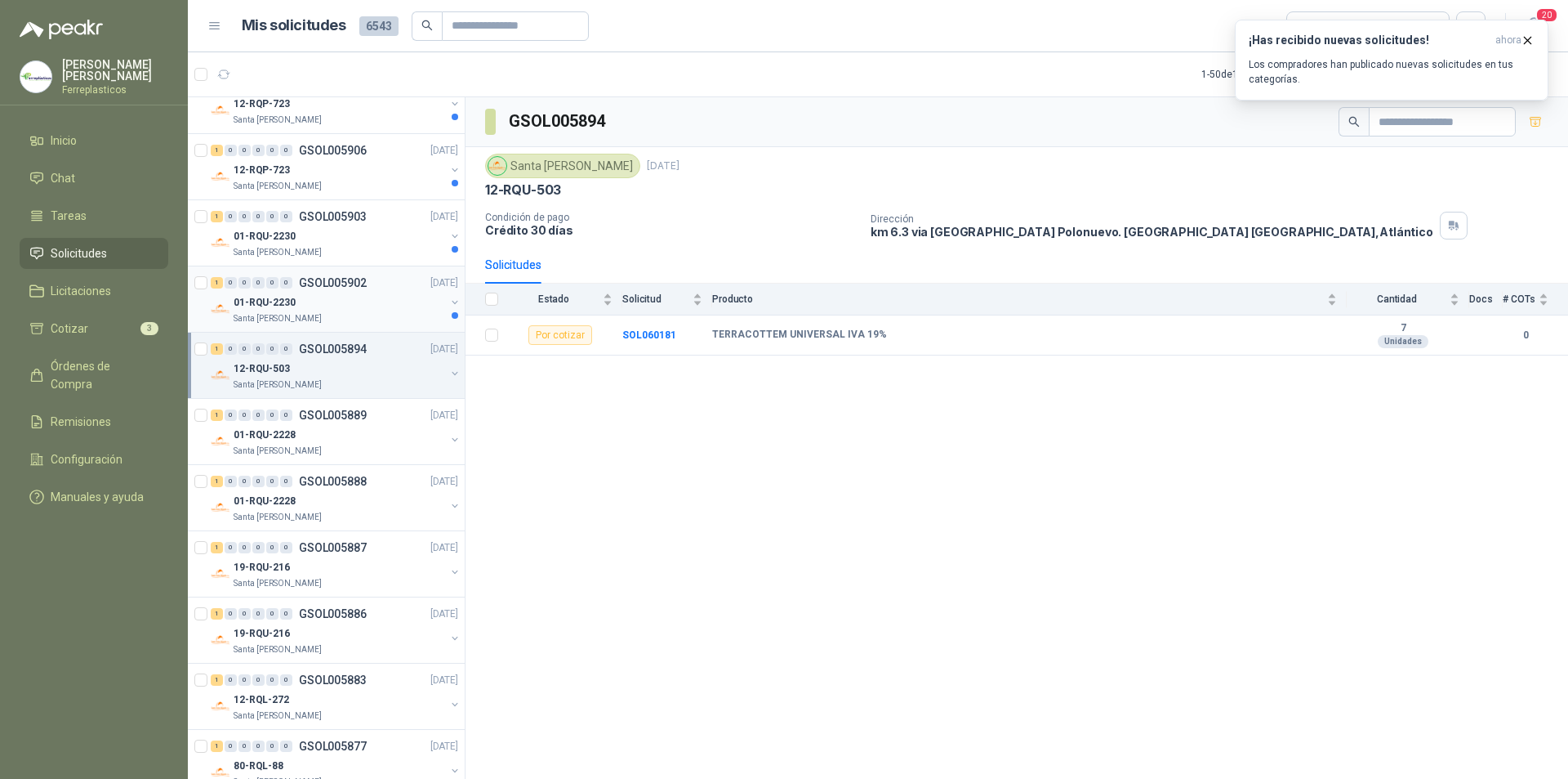
click at [315, 300] on div "01-RQU-2230" at bounding box center [339, 302] width 212 height 20
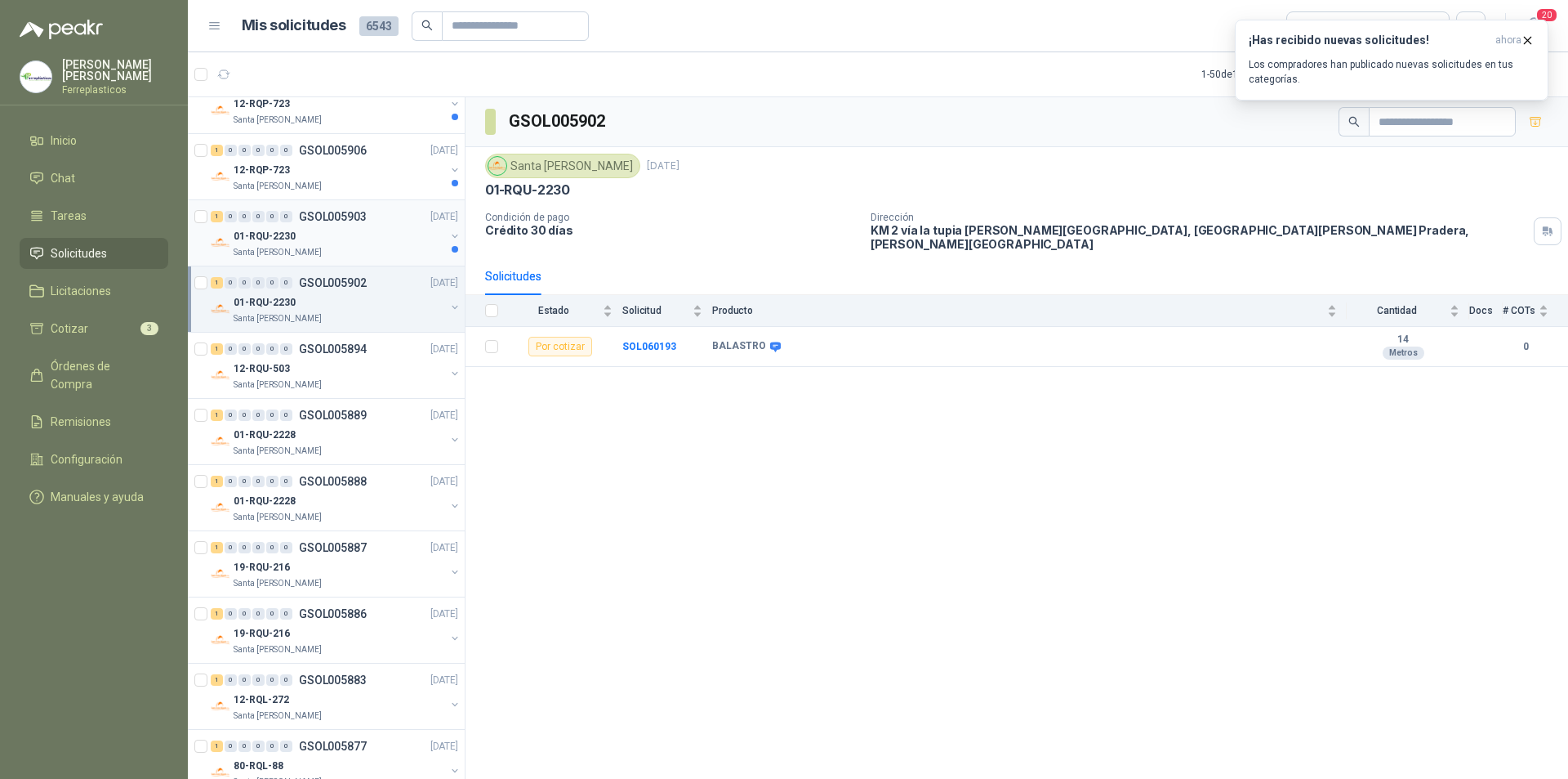
click at [370, 233] on div "01-RQU-2230" at bounding box center [339, 236] width 212 height 20
click at [365, 186] on div "Santa [PERSON_NAME]" at bounding box center [339, 186] width 212 height 13
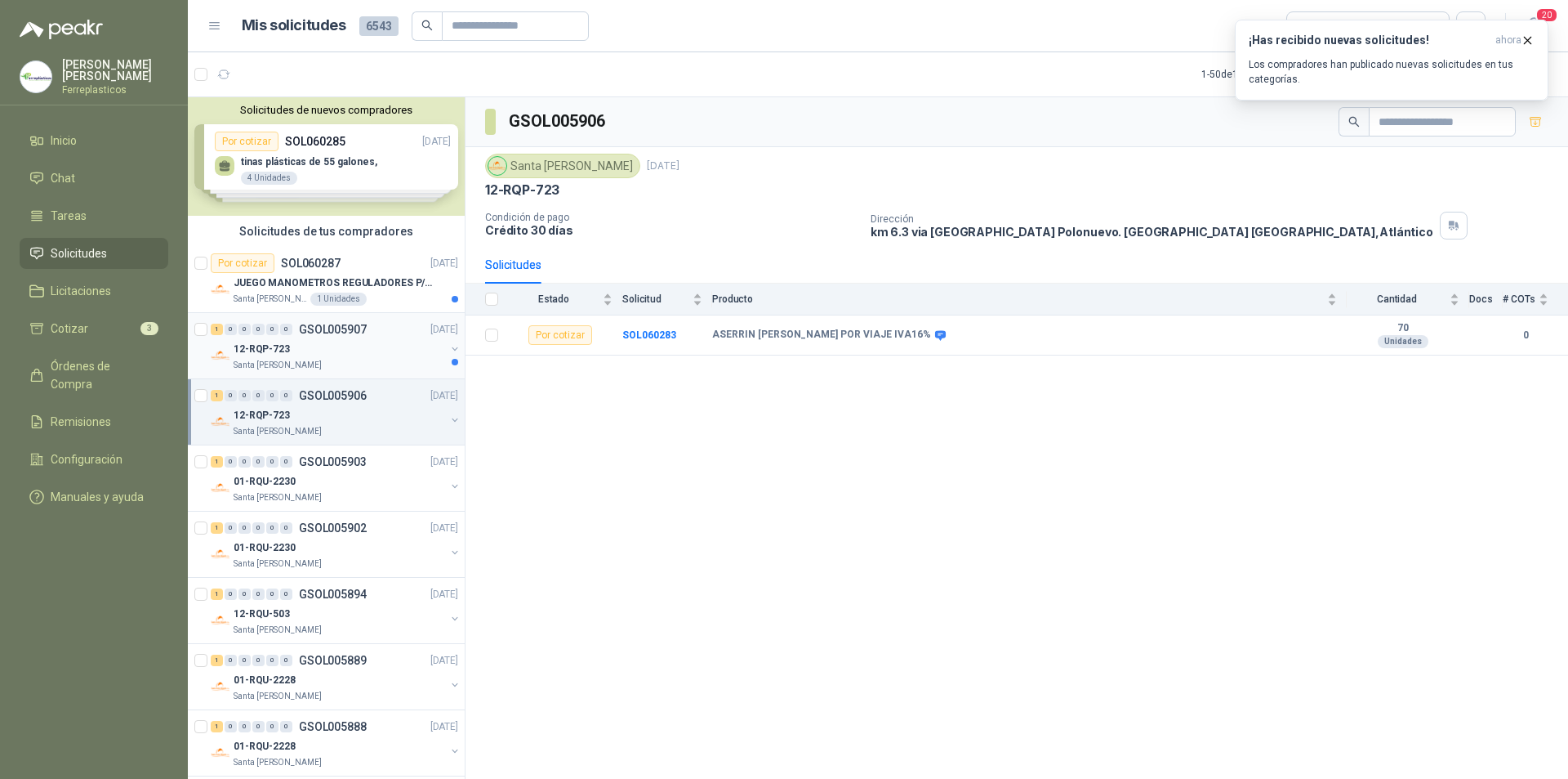
click at [353, 348] on div "12-RQP-723" at bounding box center [339, 349] width 212 height 20
click at [357, 413] on div "12-RQP-723" at bounding box center [339, 415] width 212 height 20
click at [355, 479] on div "01-RQU-2230" at bounding box center [339, 481] width 212 height 20
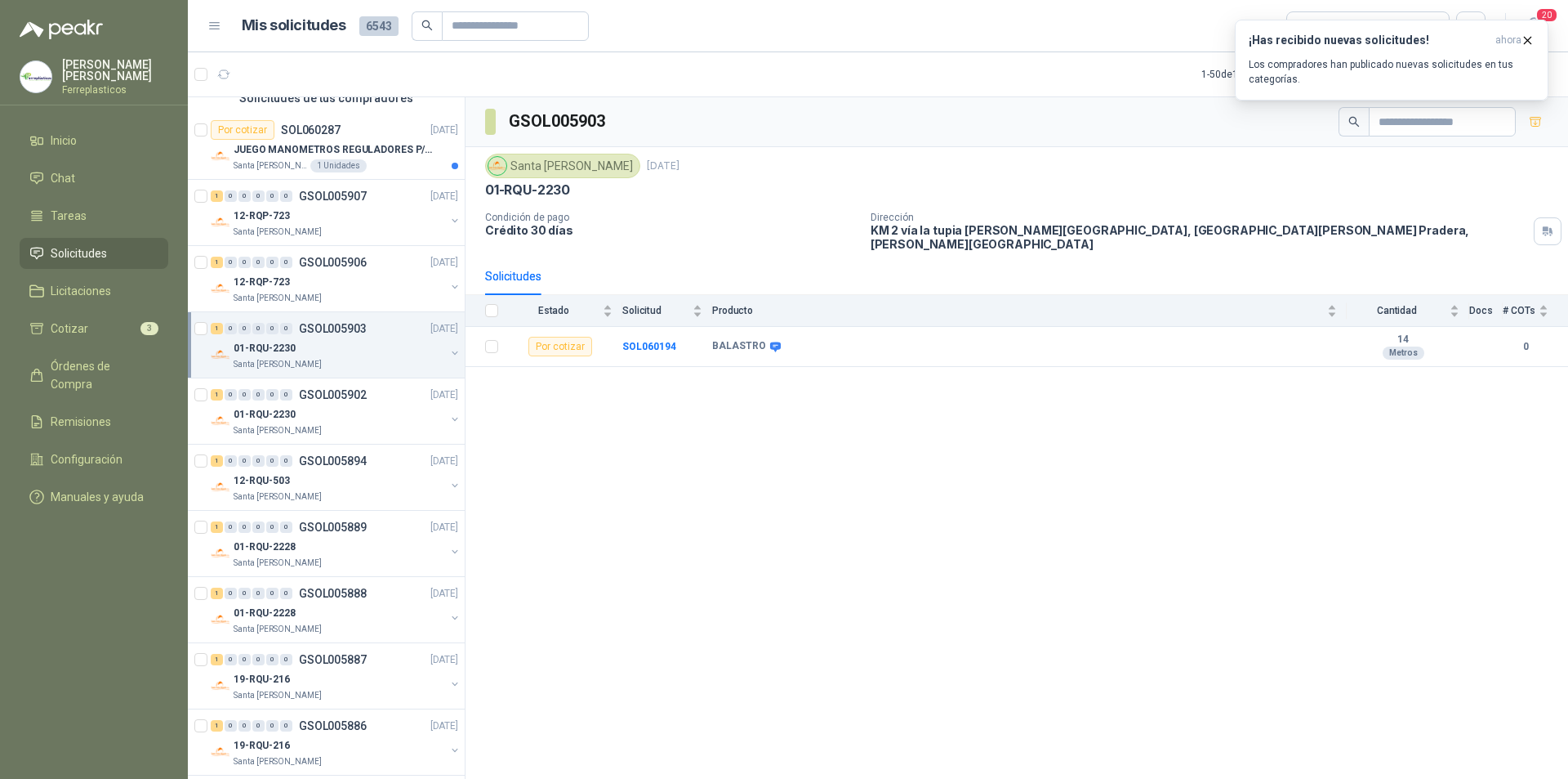
scroll to position [164, 0]
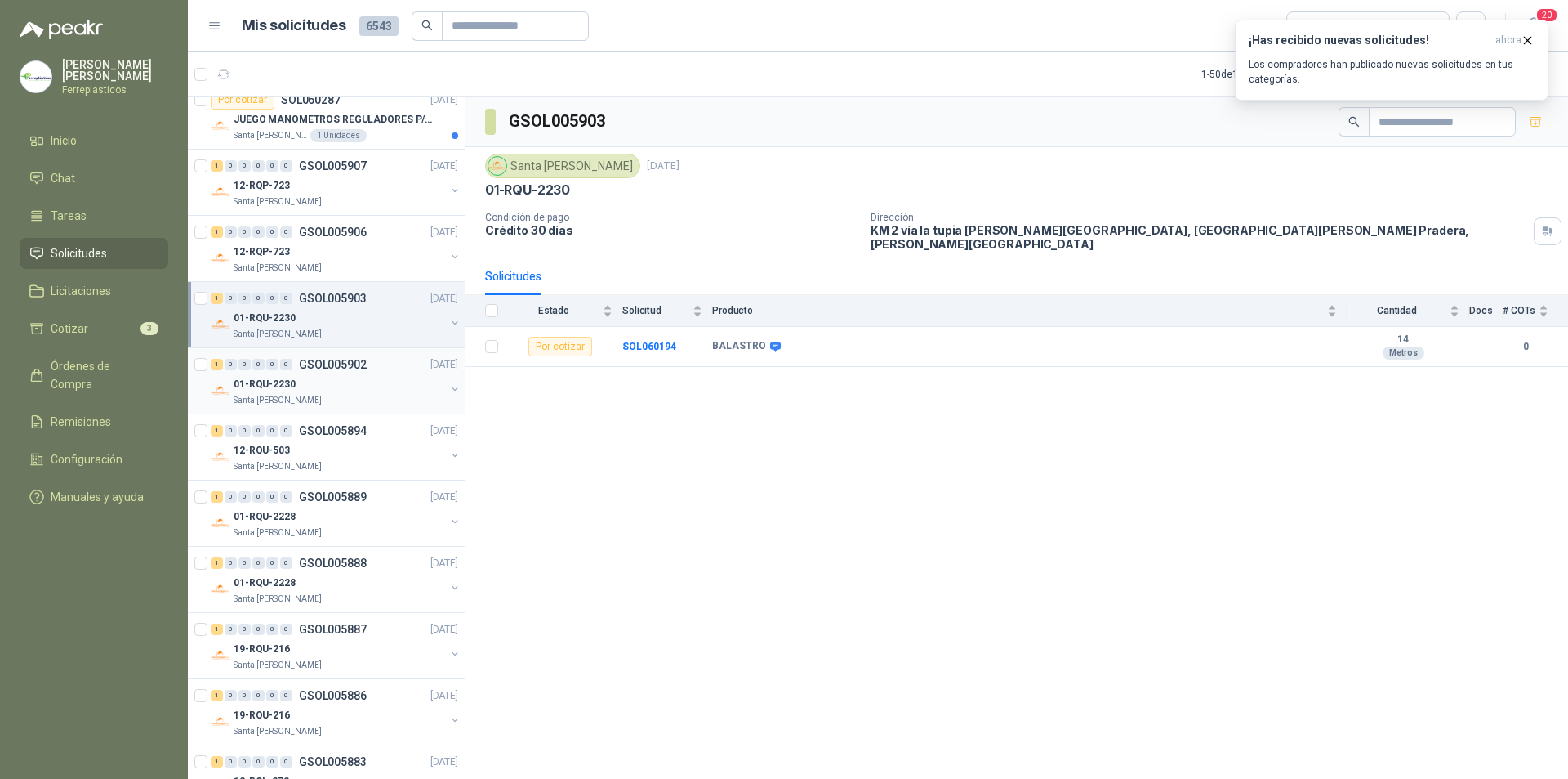
click at [340, 394] on div "Santa [PERSON_NAME]" at bounding box center [339, 400] width 212 height 13
click at [375, 450] on div "12-RQU-503" at bounding box center [339, 451] width 212 height 20
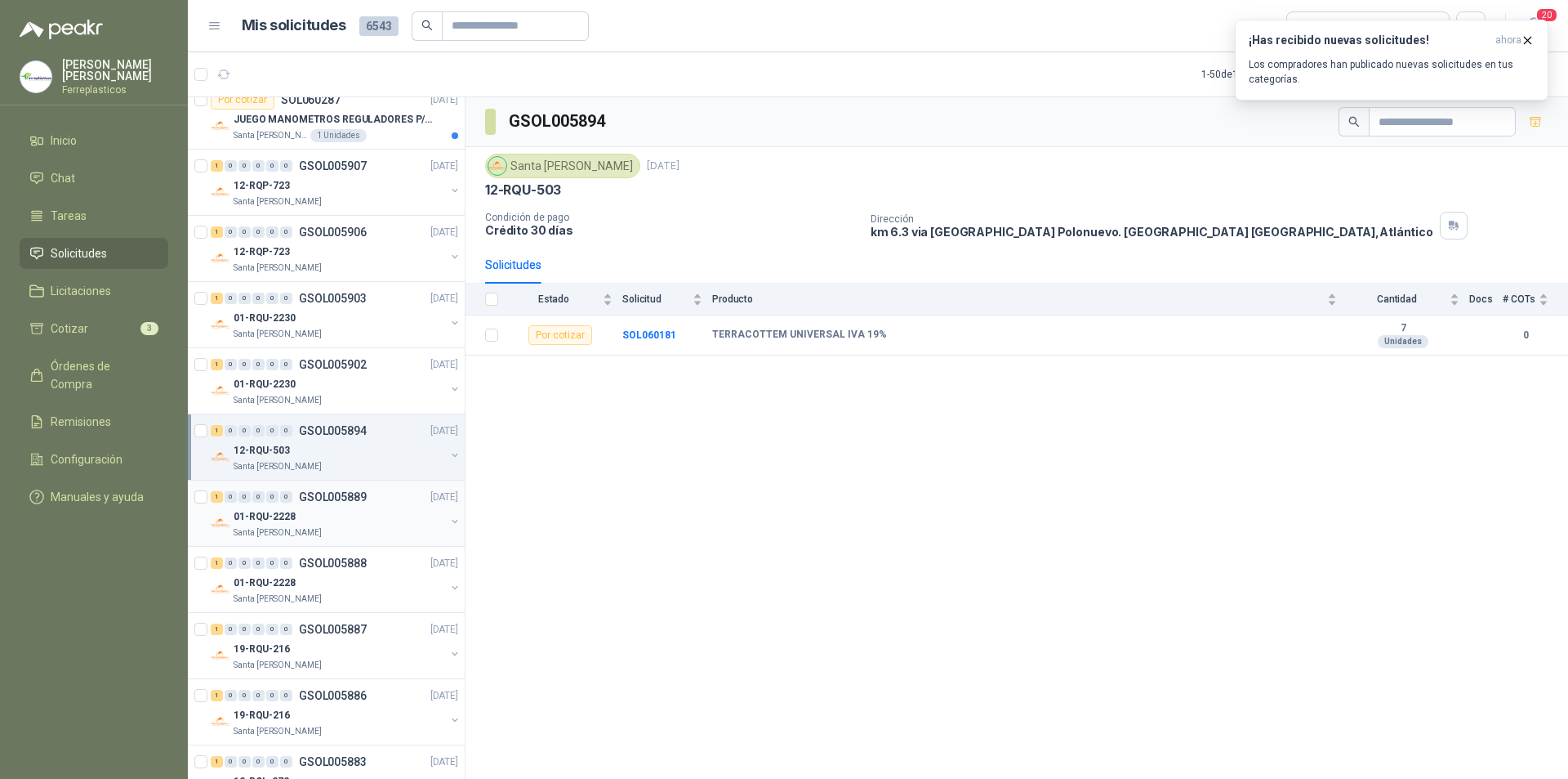
click at [338, 503] on div "1 0 0 0 0 0 GSOL005889 06/10/25" at bounding box center [335, 497] width 250 height 20
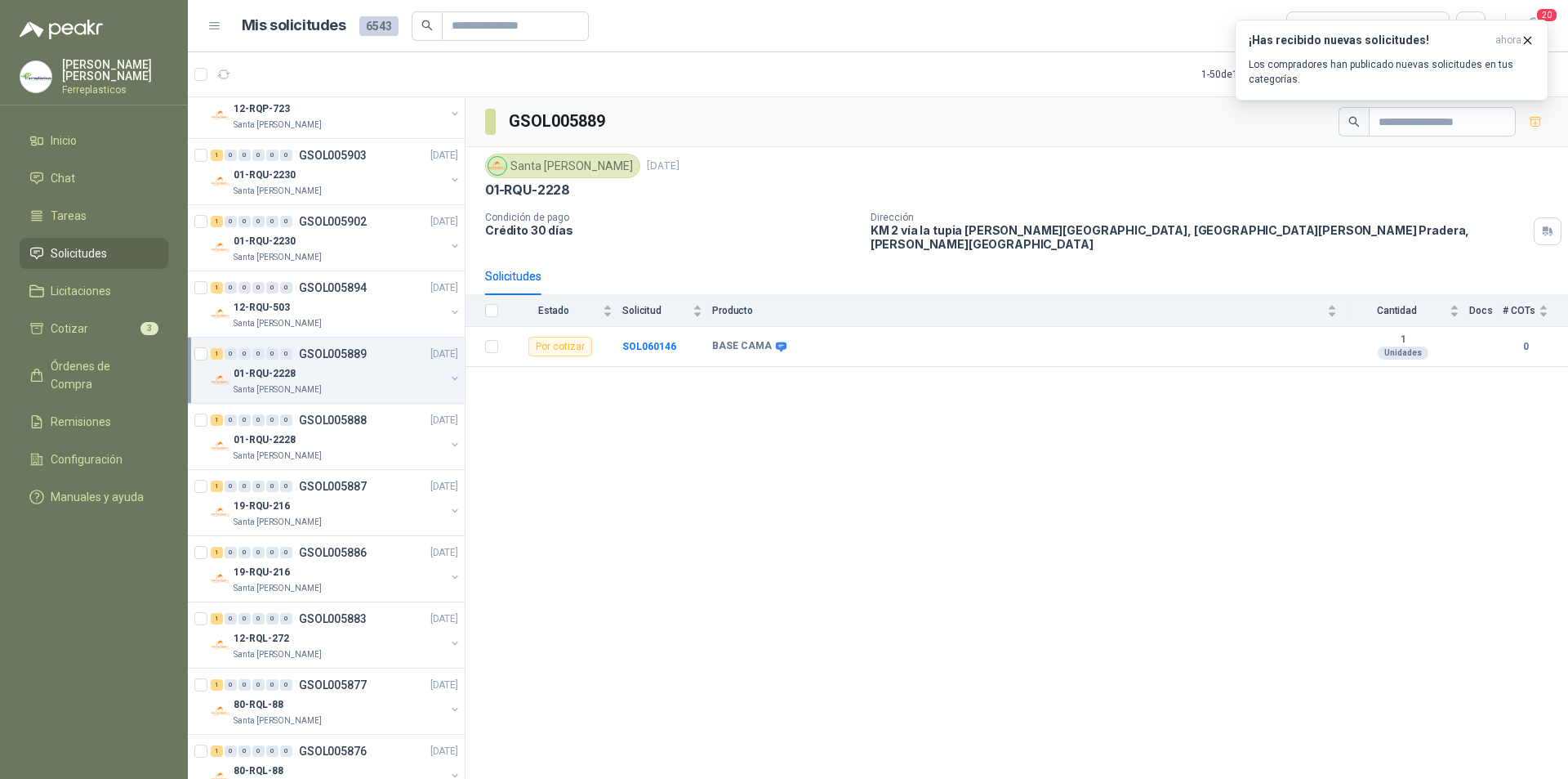
scroll to position [327, 0]
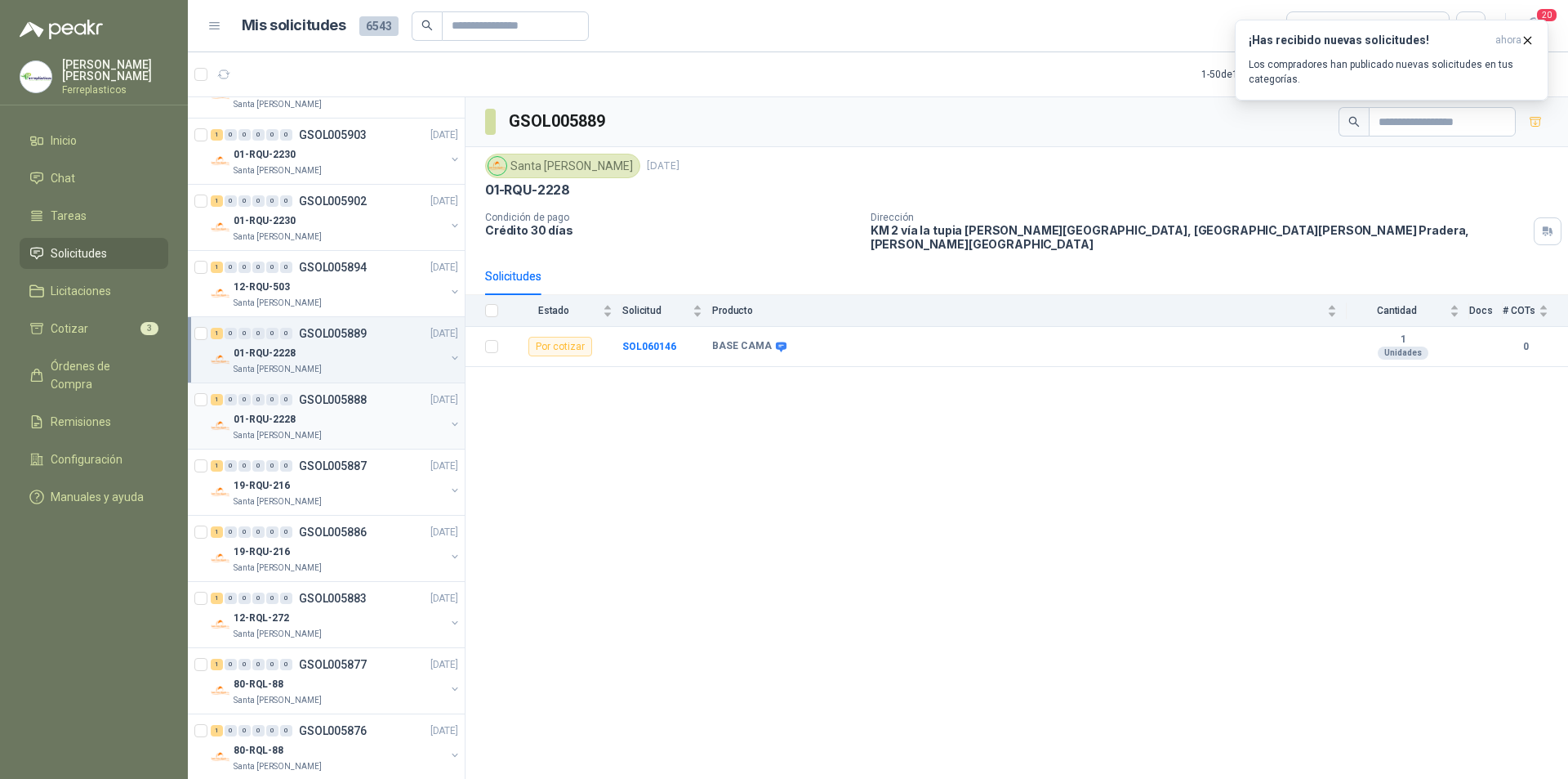
click at [344, 433] on div "Santa [PERSON_NAME]" at bounding box center [339, 435] width 212 height 13
click at [344, 432] on div "Santa [PERSON_NAME]" at bounding box center [339, 435] width 212 height 13
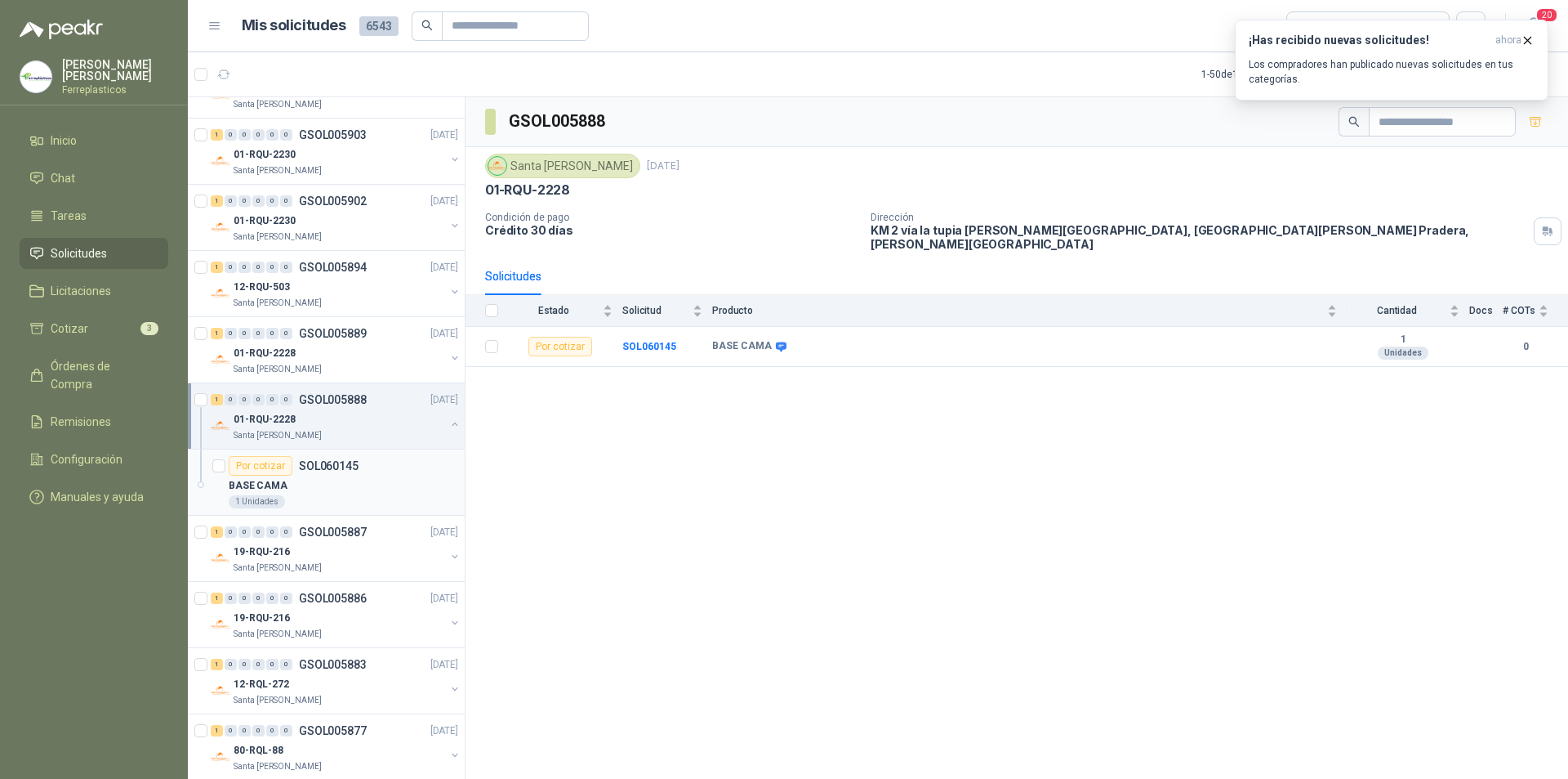
click at [338, 484] on div "BASE CAMA" at bounding box center [344, 486] width 230 height 20
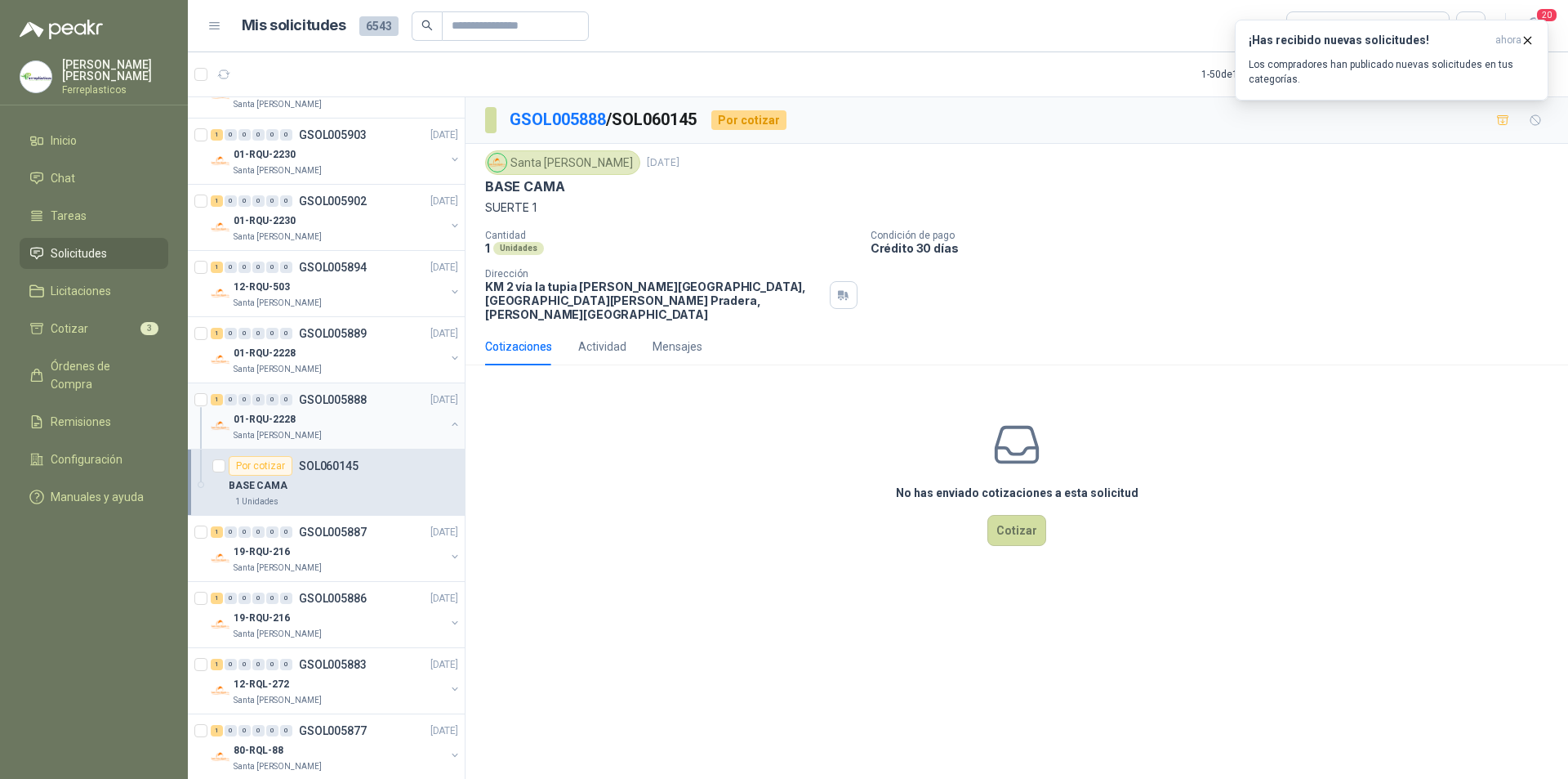
click at [449, 423] on button "button" at bounding box center [455, 423] width 13 height 13
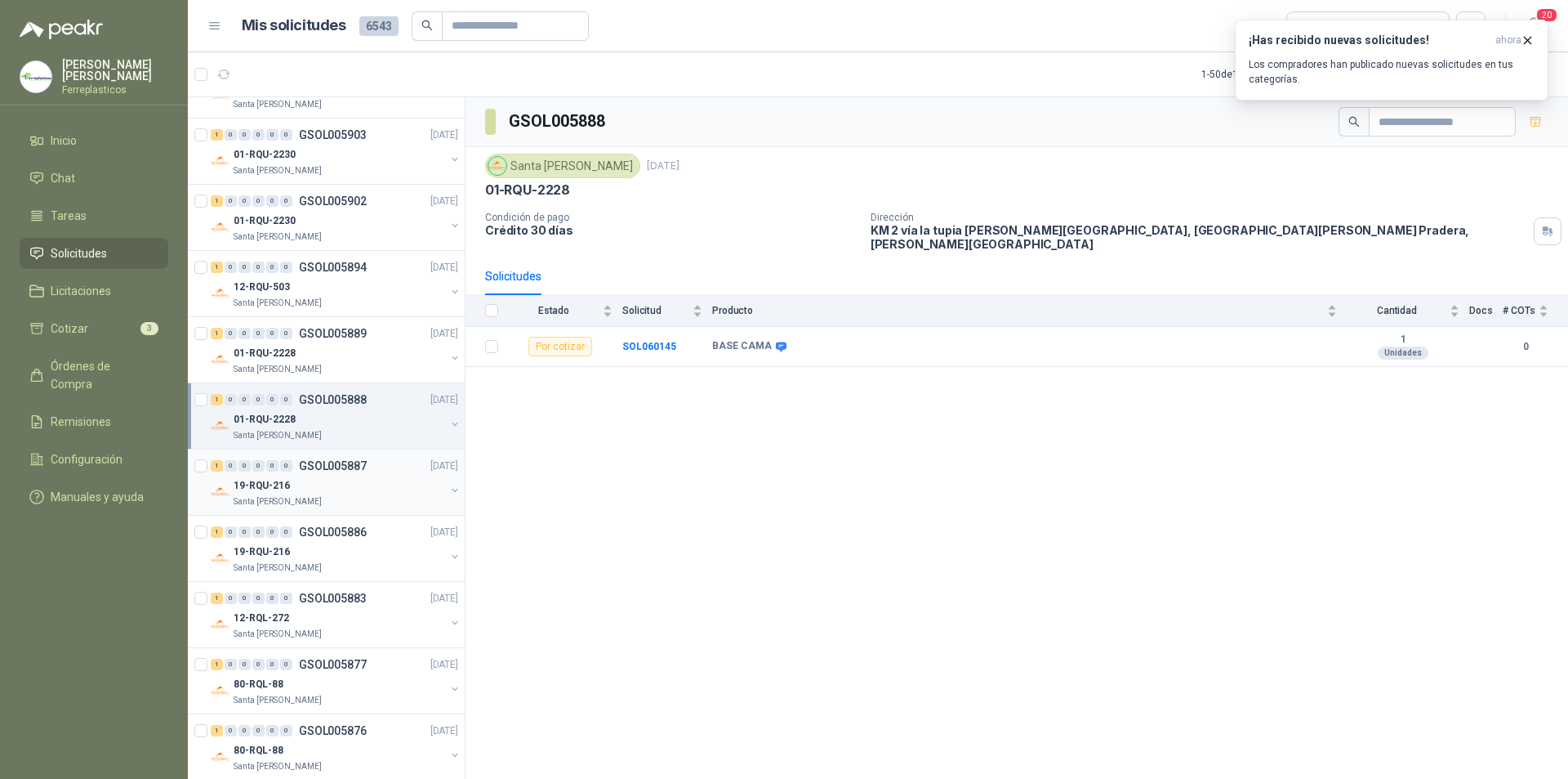
click at [369, 479] on div "19-RQU-216" at bounding box center [339, 486] width 212 height 20
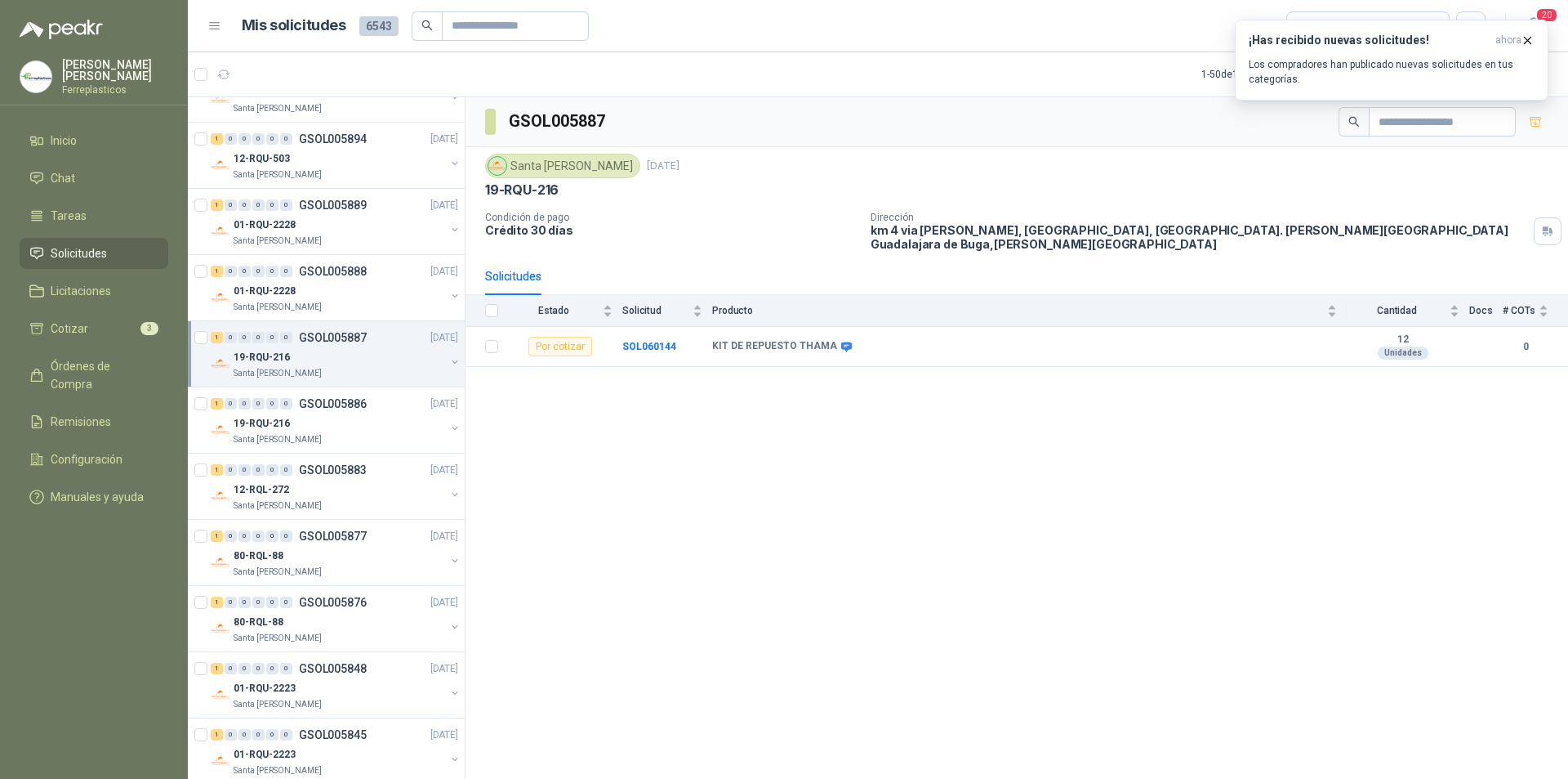
scroll to position [490, 0]
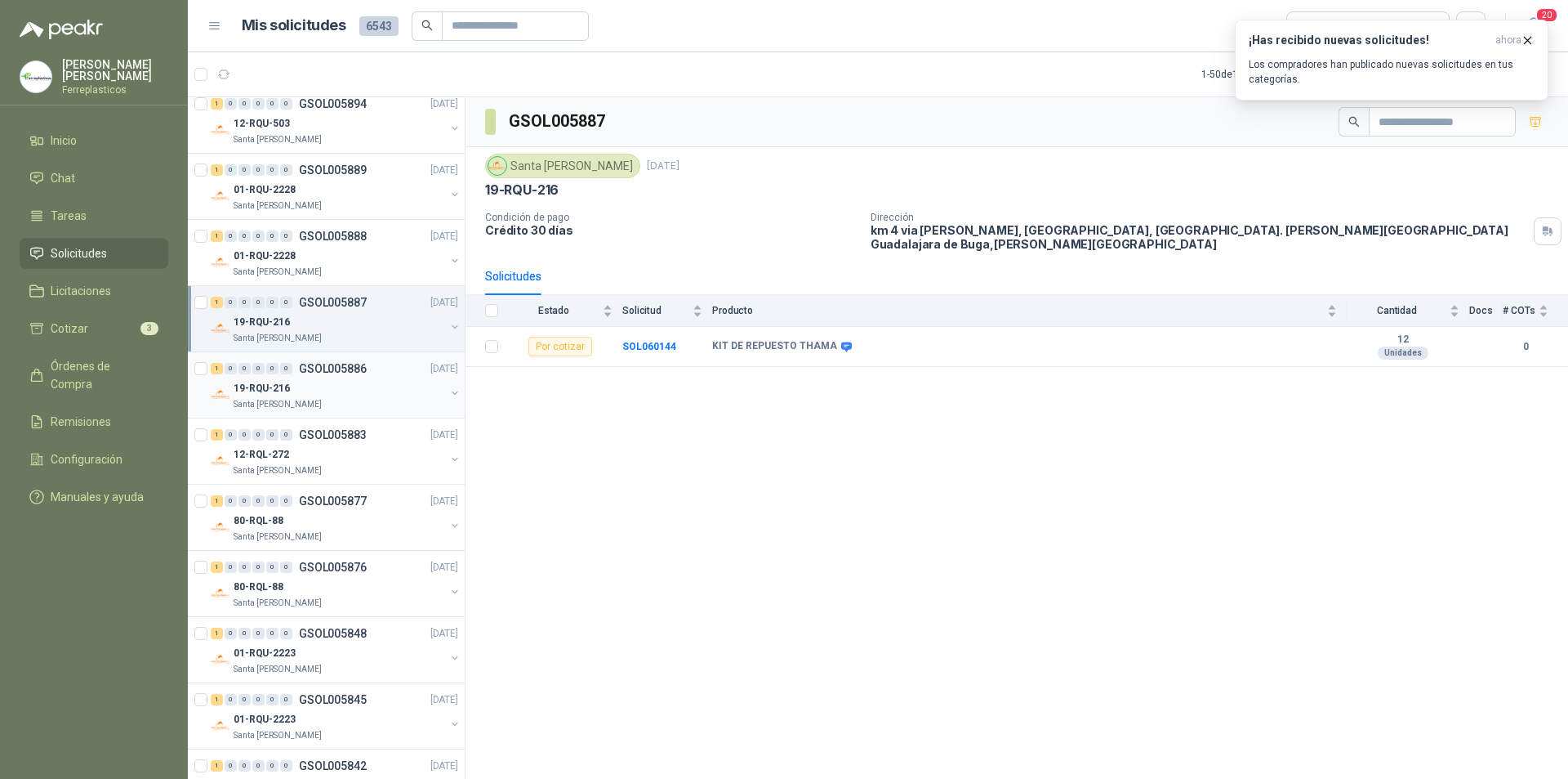
click at [337, 385] on div "19-RQU-216" at bounding box center [339, 388] width 212 height 20
click at [326, 448] on div "12-RQL-272" at bounding box center [339, 454] width 212 height 20
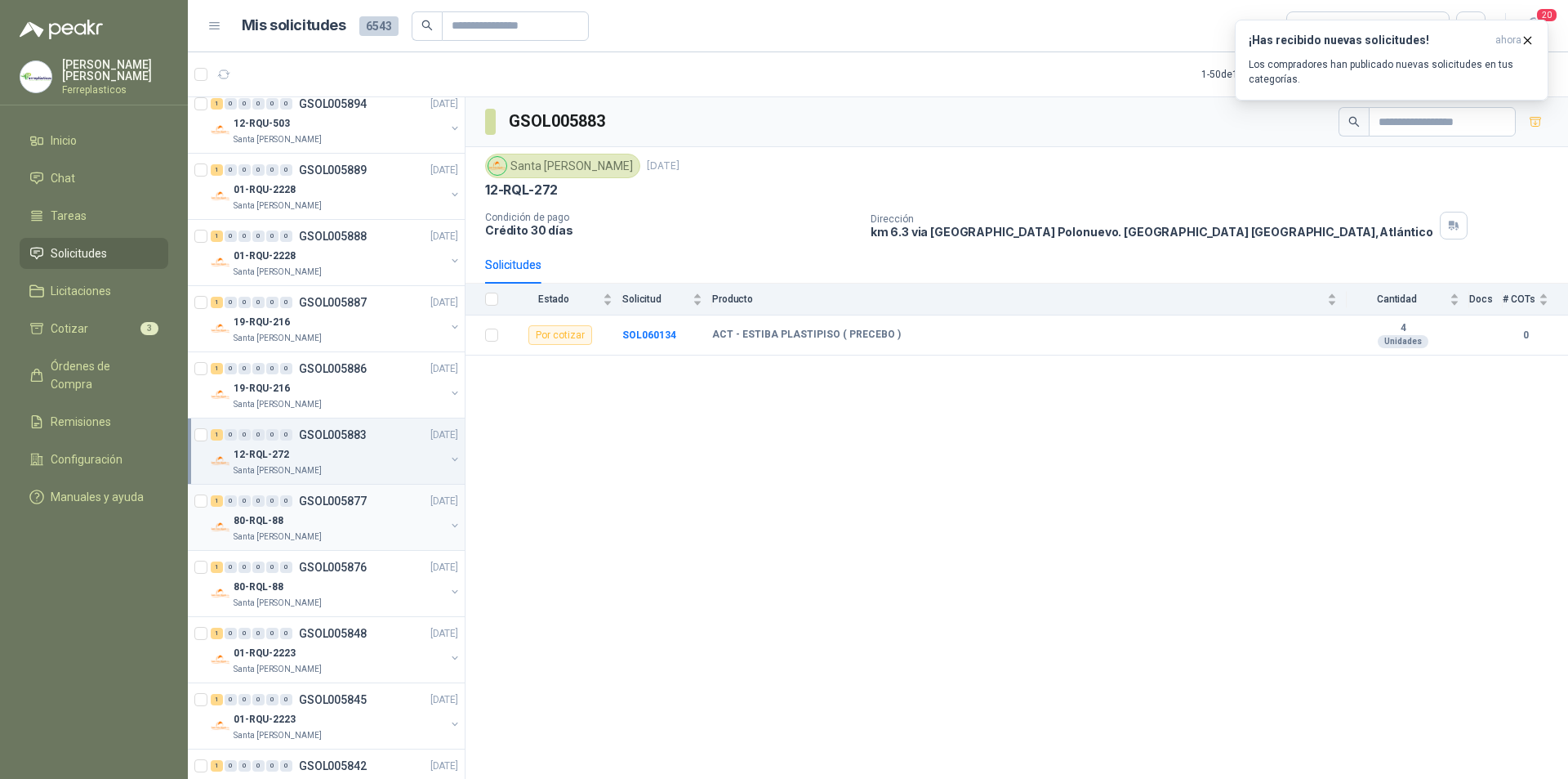
click at [340, 529] on div "80-RQL-88" at bounding box center [339, 520] width 212 height 20
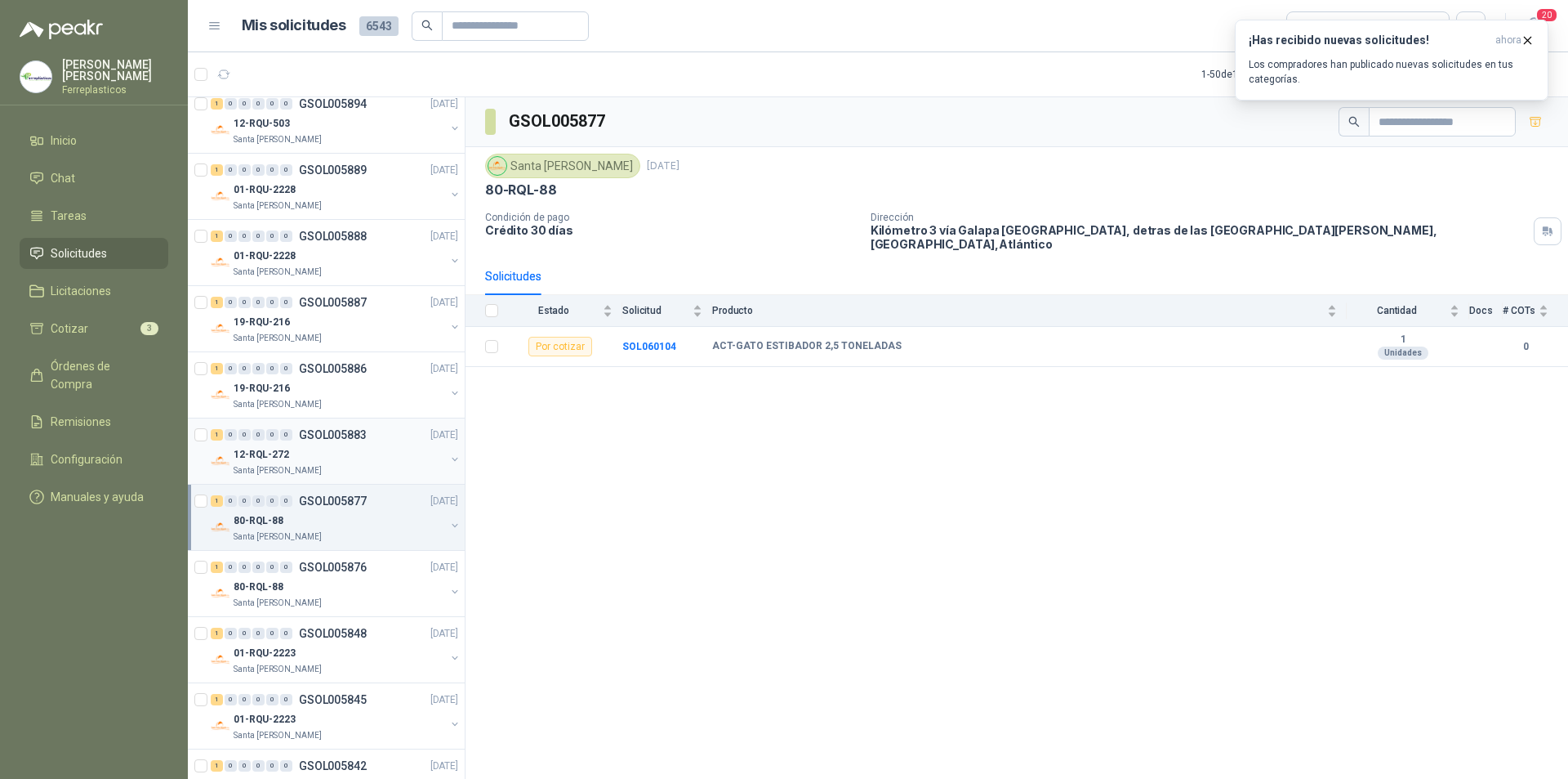
click at [337, 468] on div "Santa [PERSON_NAME]" at bounding box center [339, 470] width 212 height 13
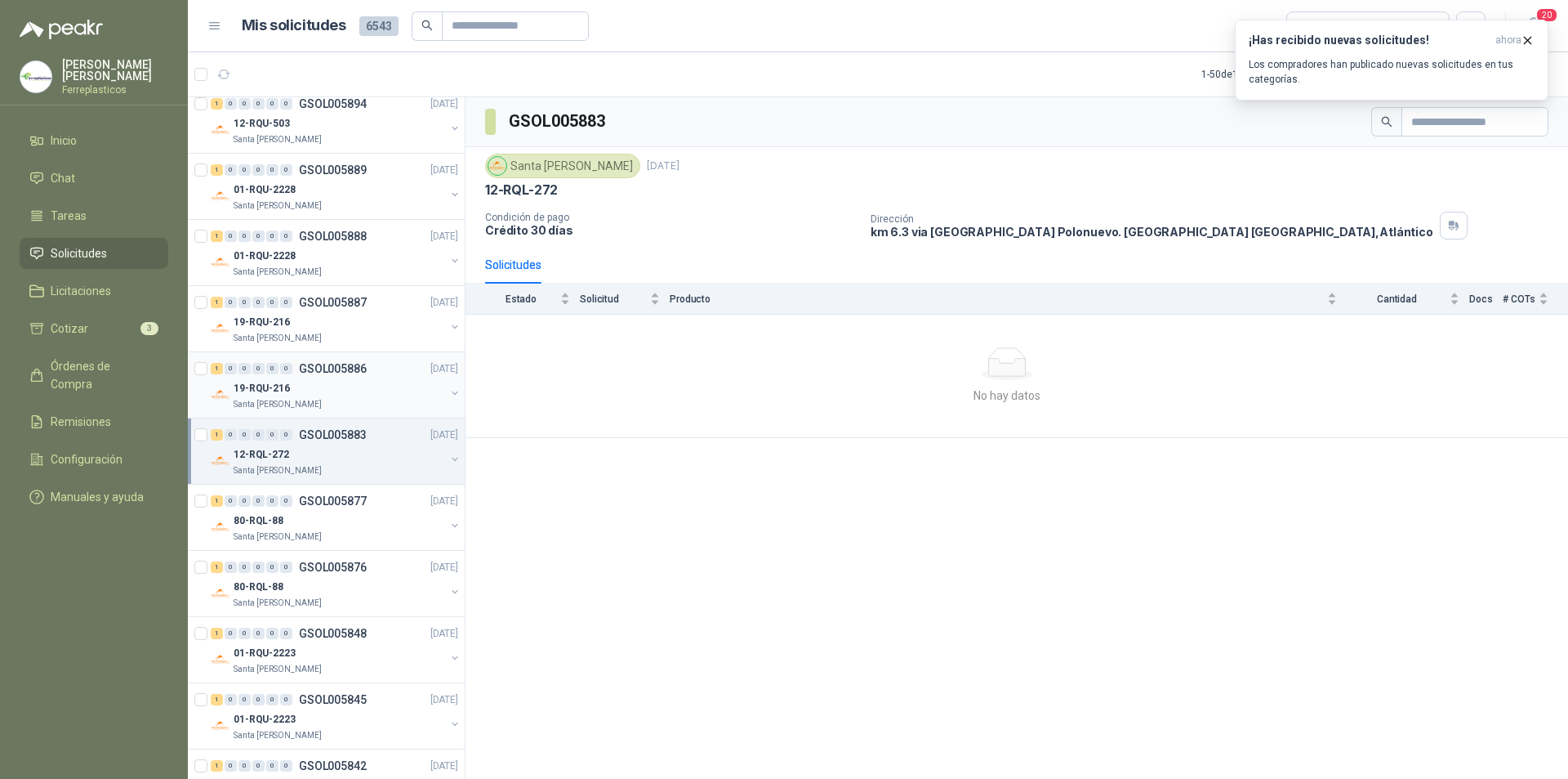
click at [379, 394] on div "19-RQU-216" at bounding box center [339, 388] width 212 height 20
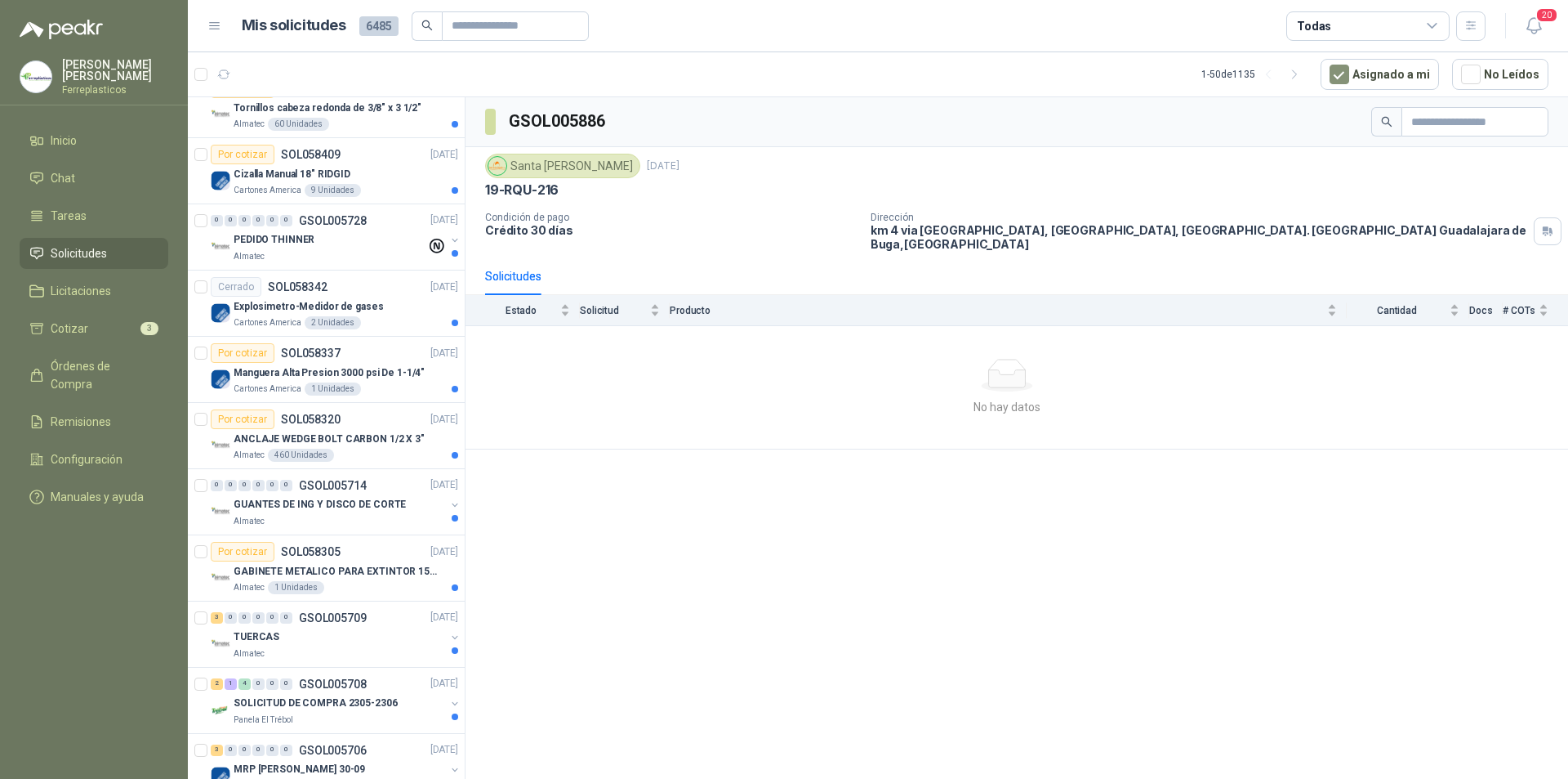
scroll to position [164, 0]
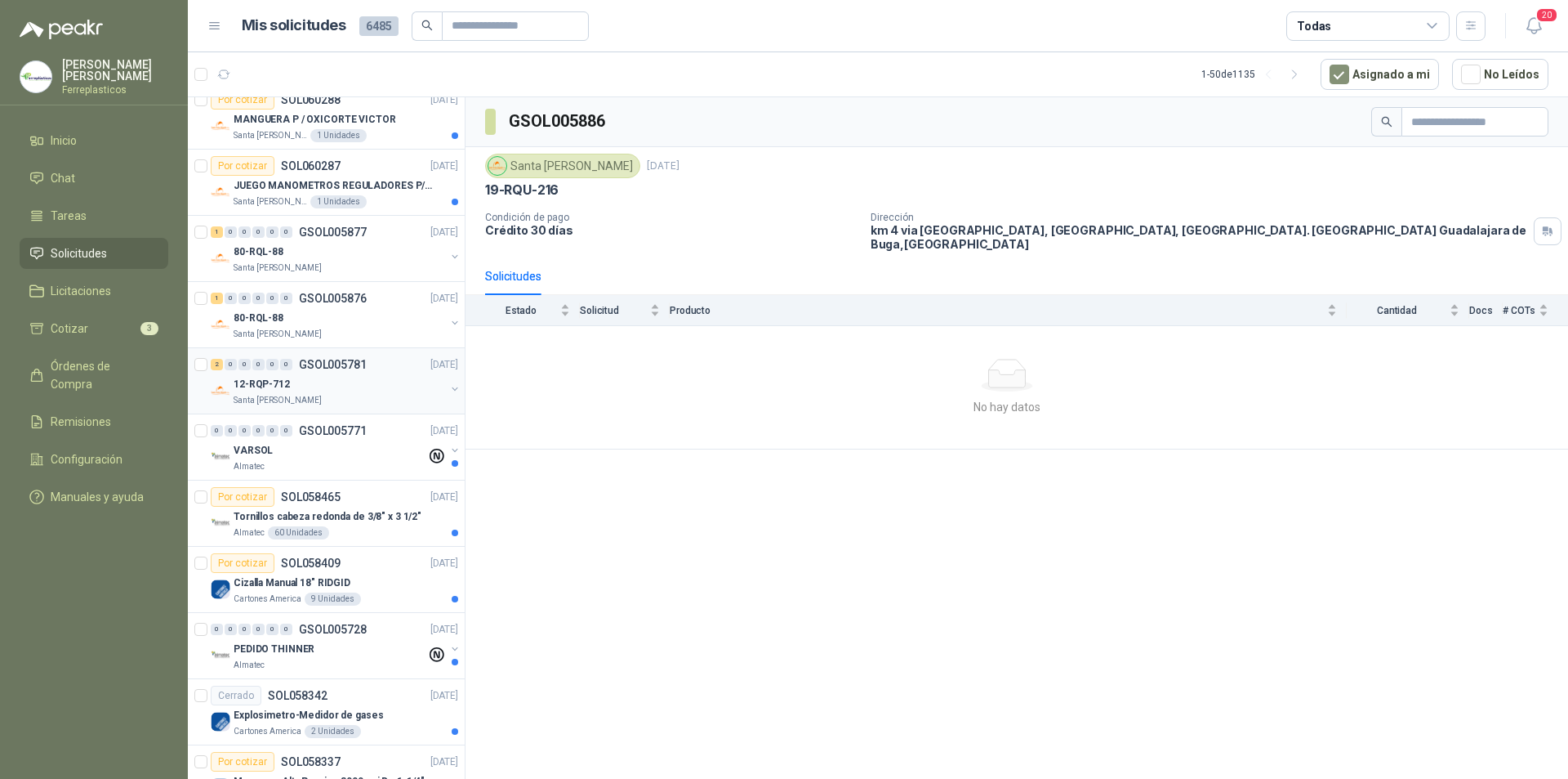
click at [396, 366] on div "2 0 0 0 0 0 GSOL005781 [DATE]" at bounding box center [335, 365] width 250 height 20
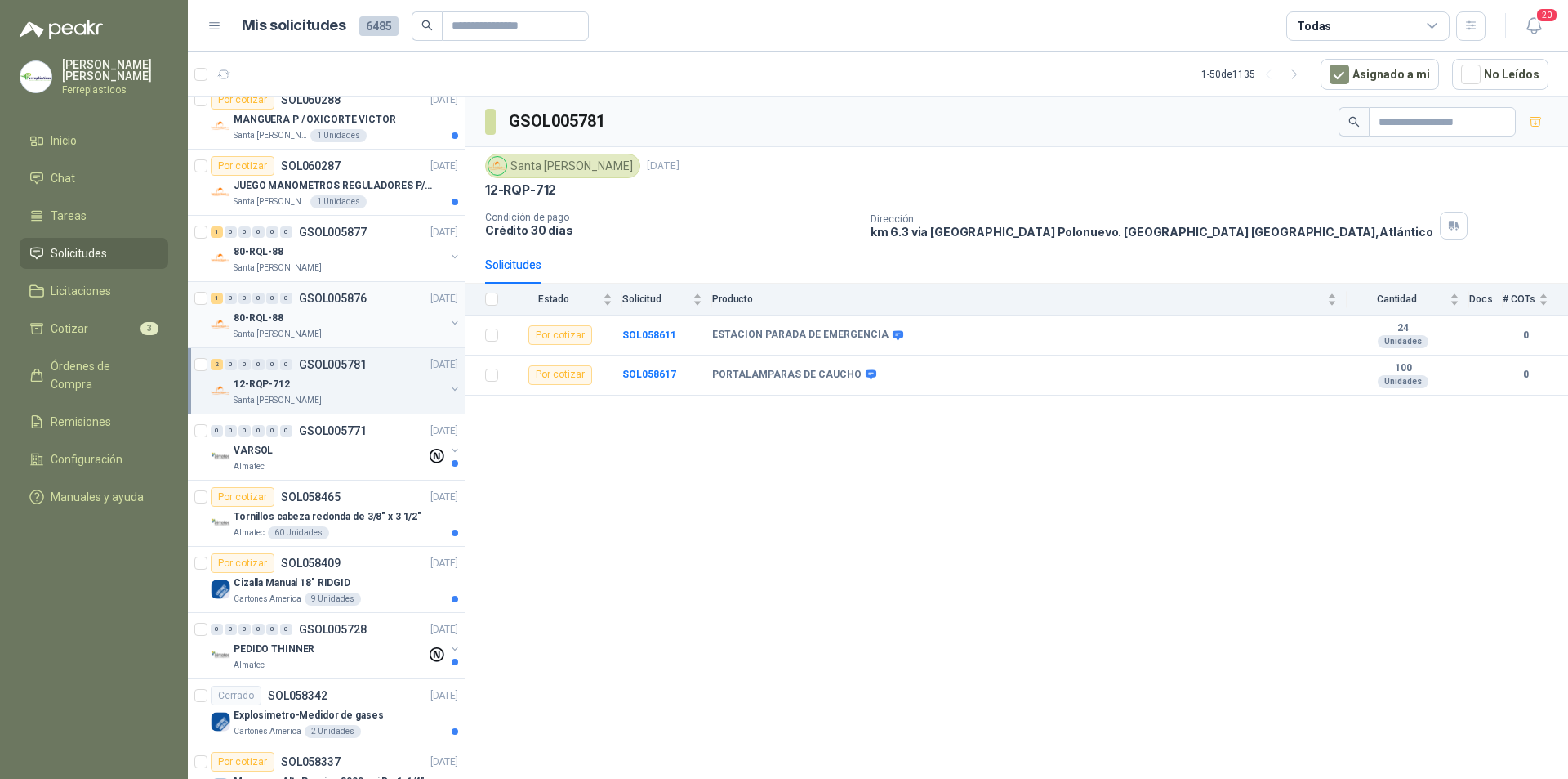
click at [394, 318] on div "80-RQL-88" at bounding box center [339, 318] width 212 height 20
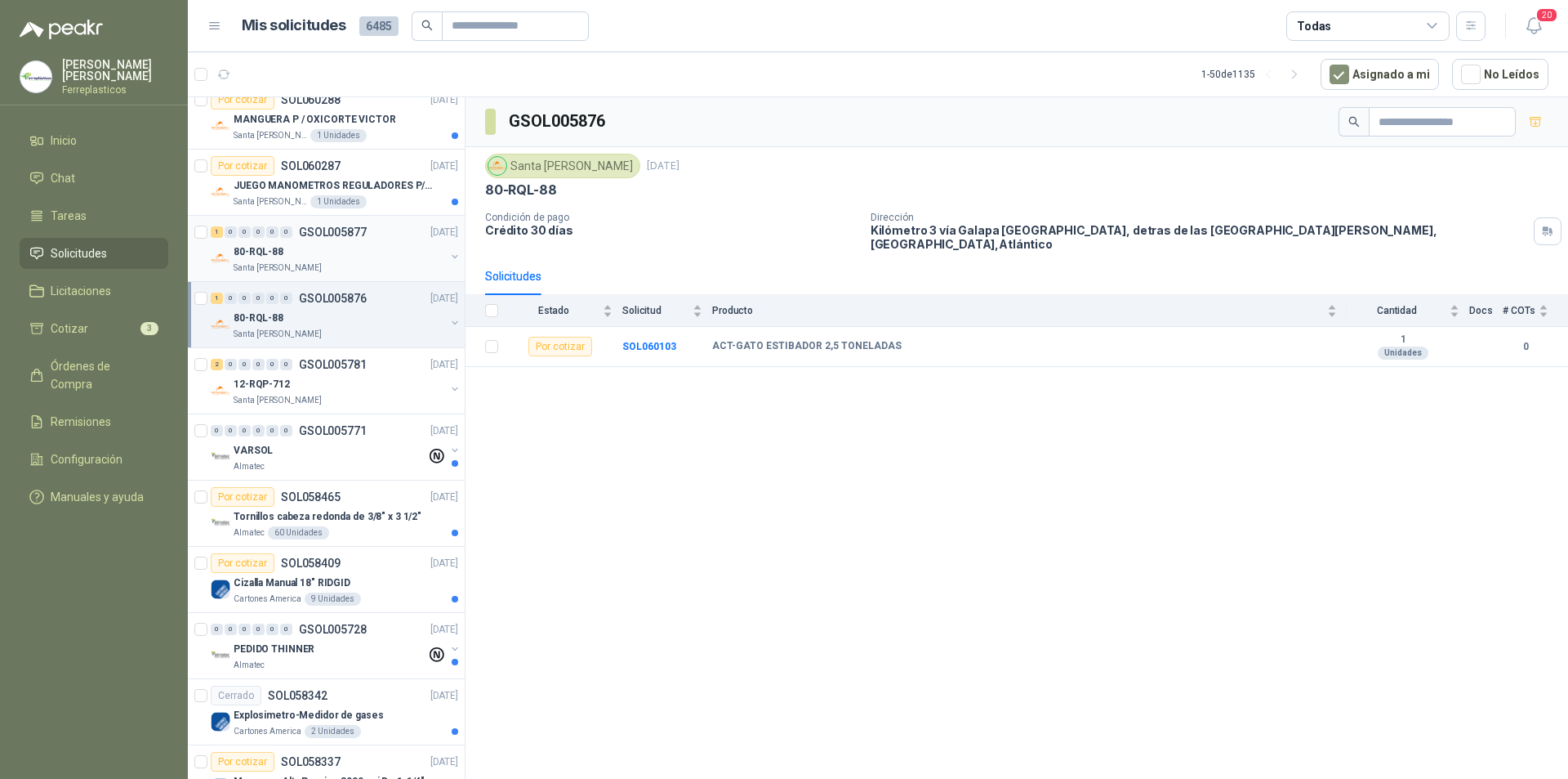
click at [385, 260] on div "80-RQL-88" at bounding box center [339, 252] width 212 height 20
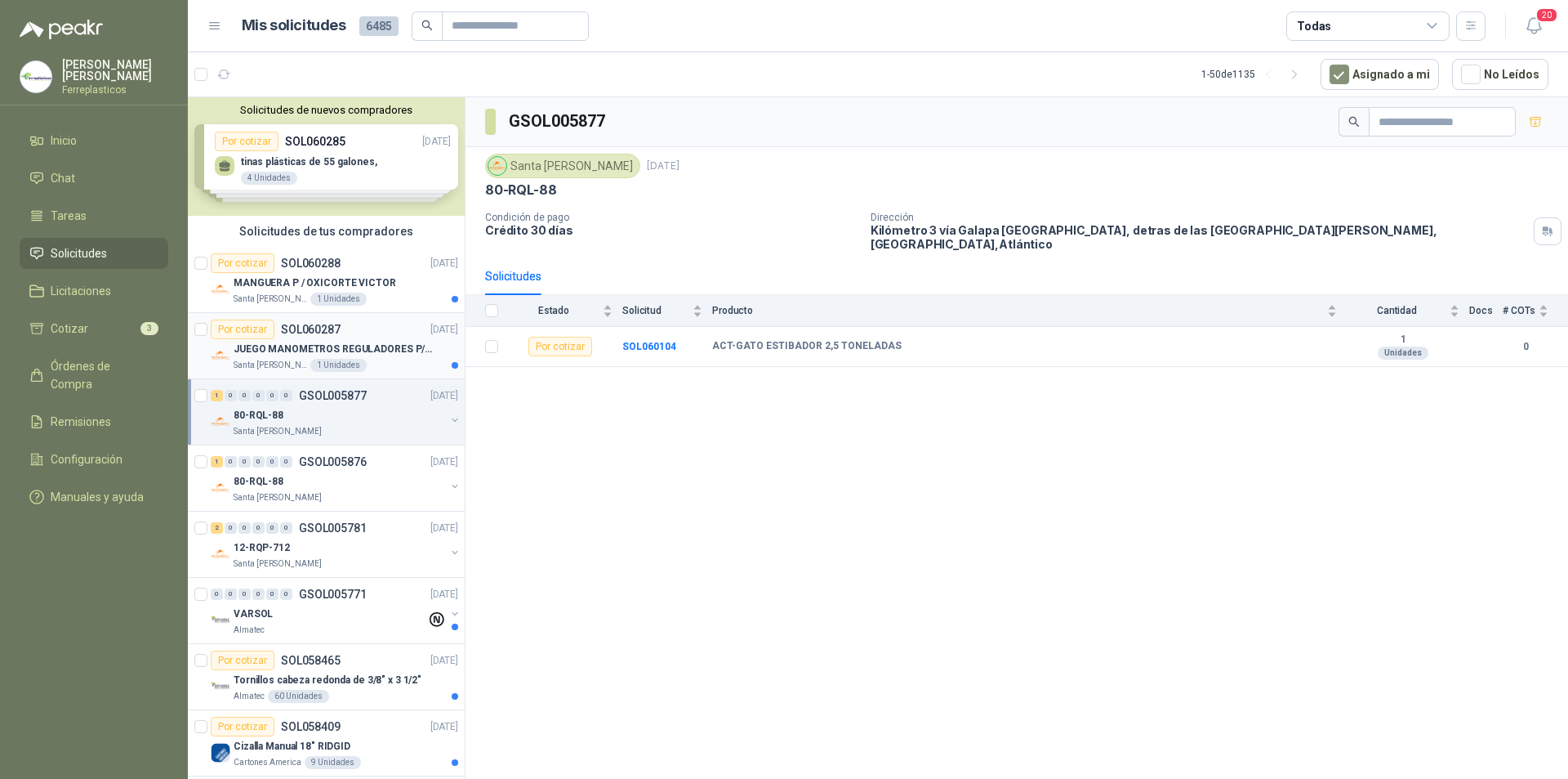
click at [392, 351] on p "JUEGO MANOMETROS REGULADORES P/OXIGENO" at bounding box center [335, 348] width 203 height 15
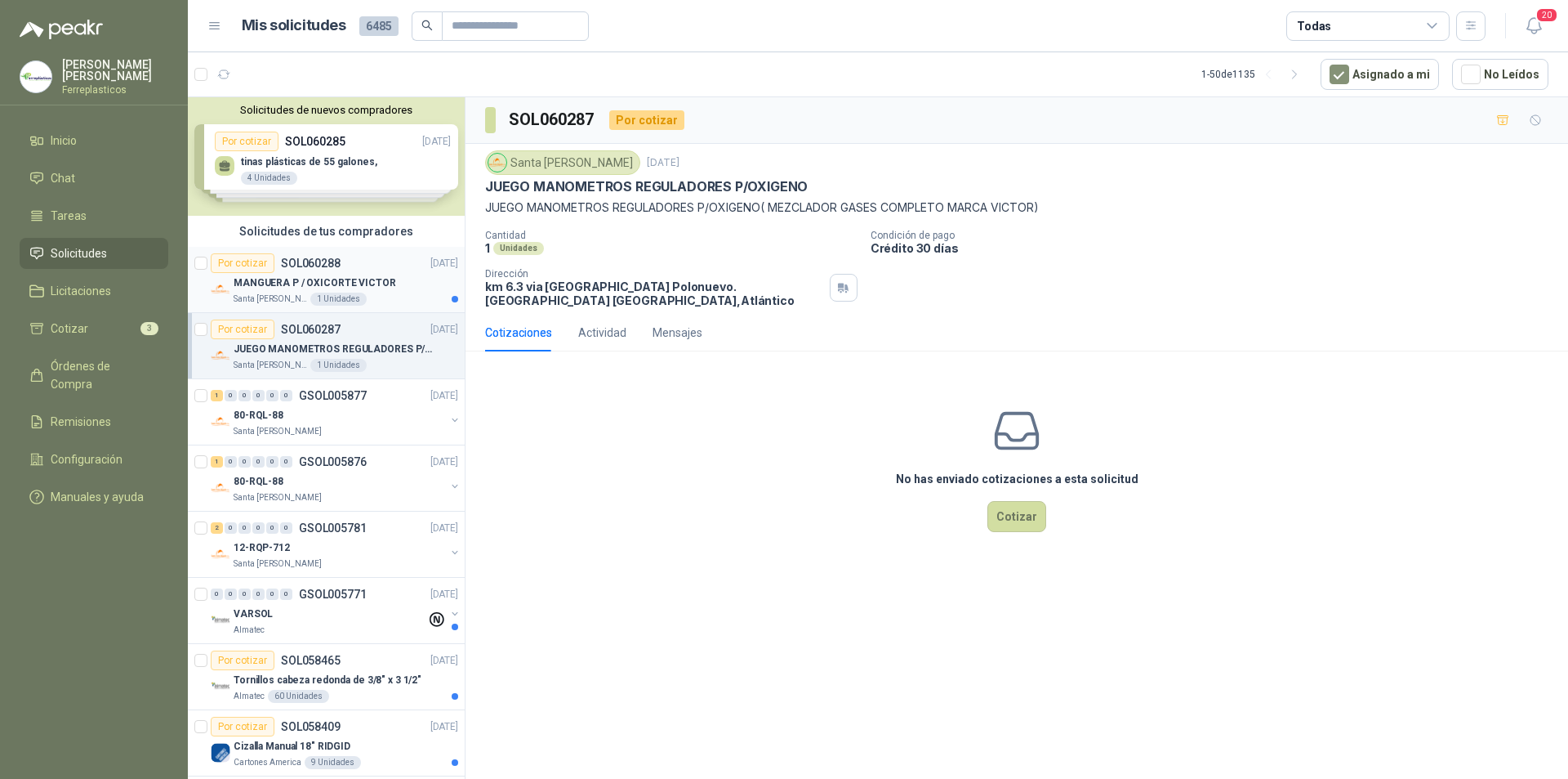
click at [402, 267] on div "Por cotizar SOL060288 [DATE]" at bounding box center [335, 263] width 248 height 20
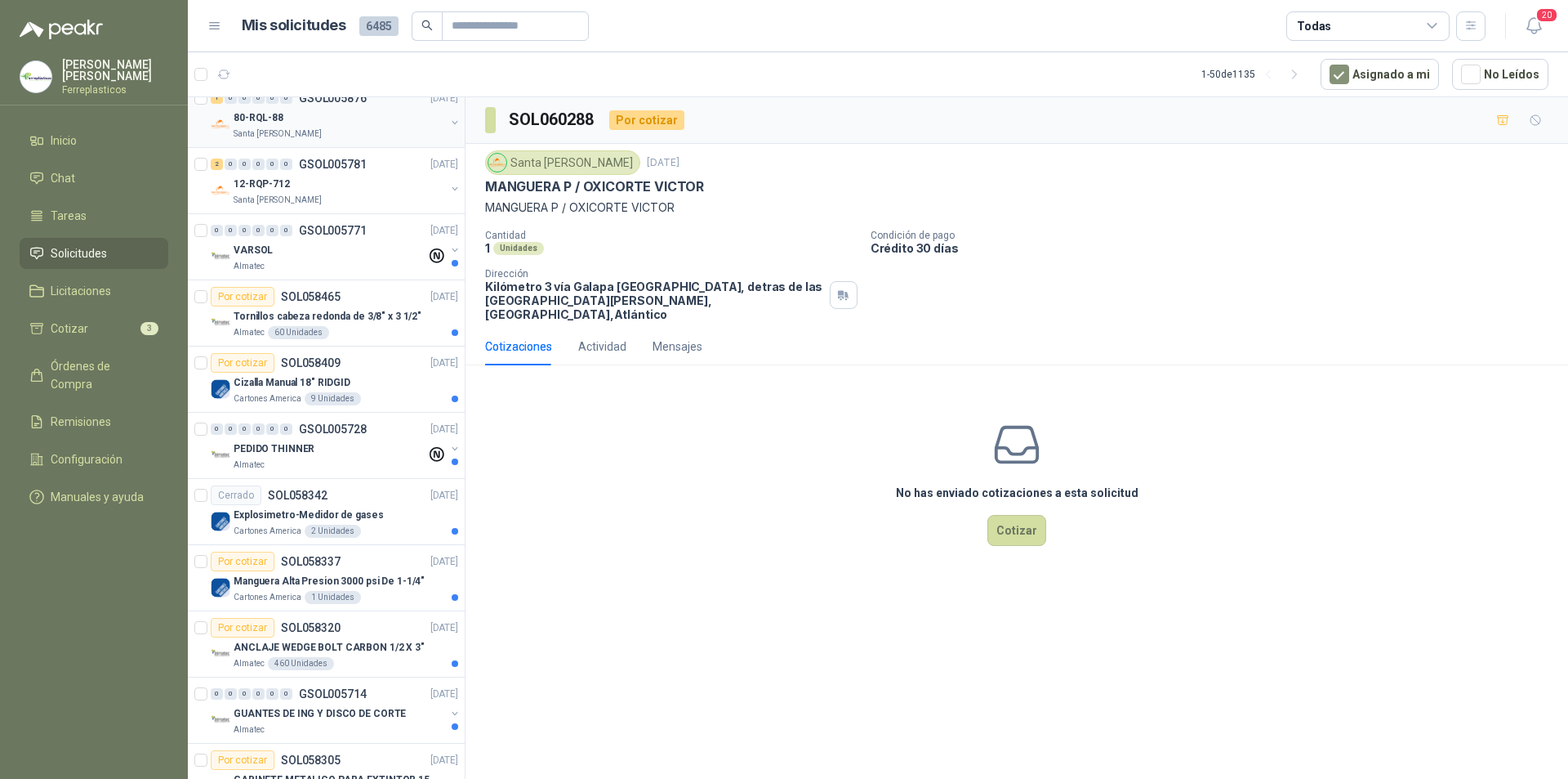
scroll to position [408, 0]
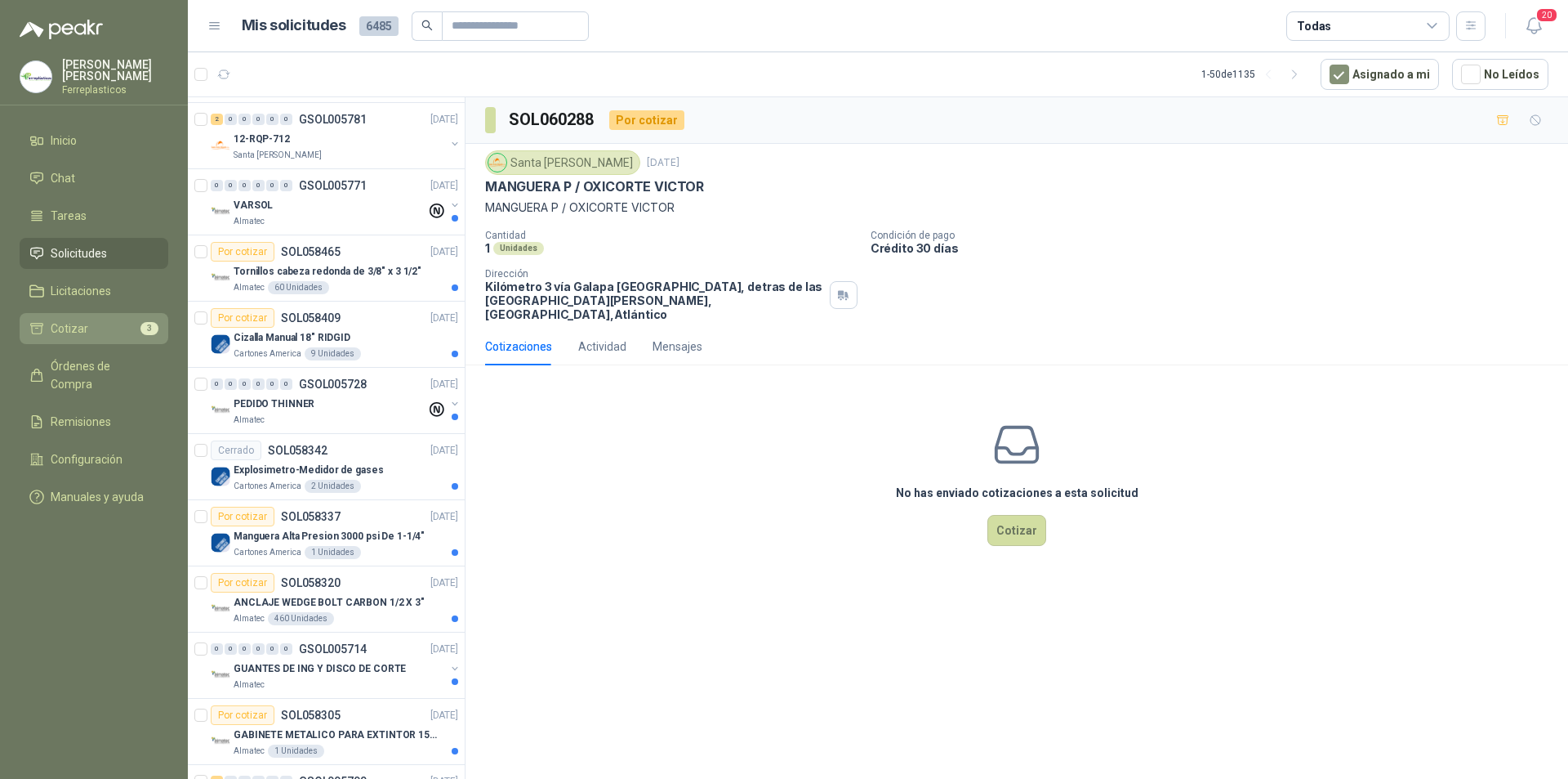
click at [143, 313] on link "Cotizar 3" at bounding box center [94, 328] width 148 height 31
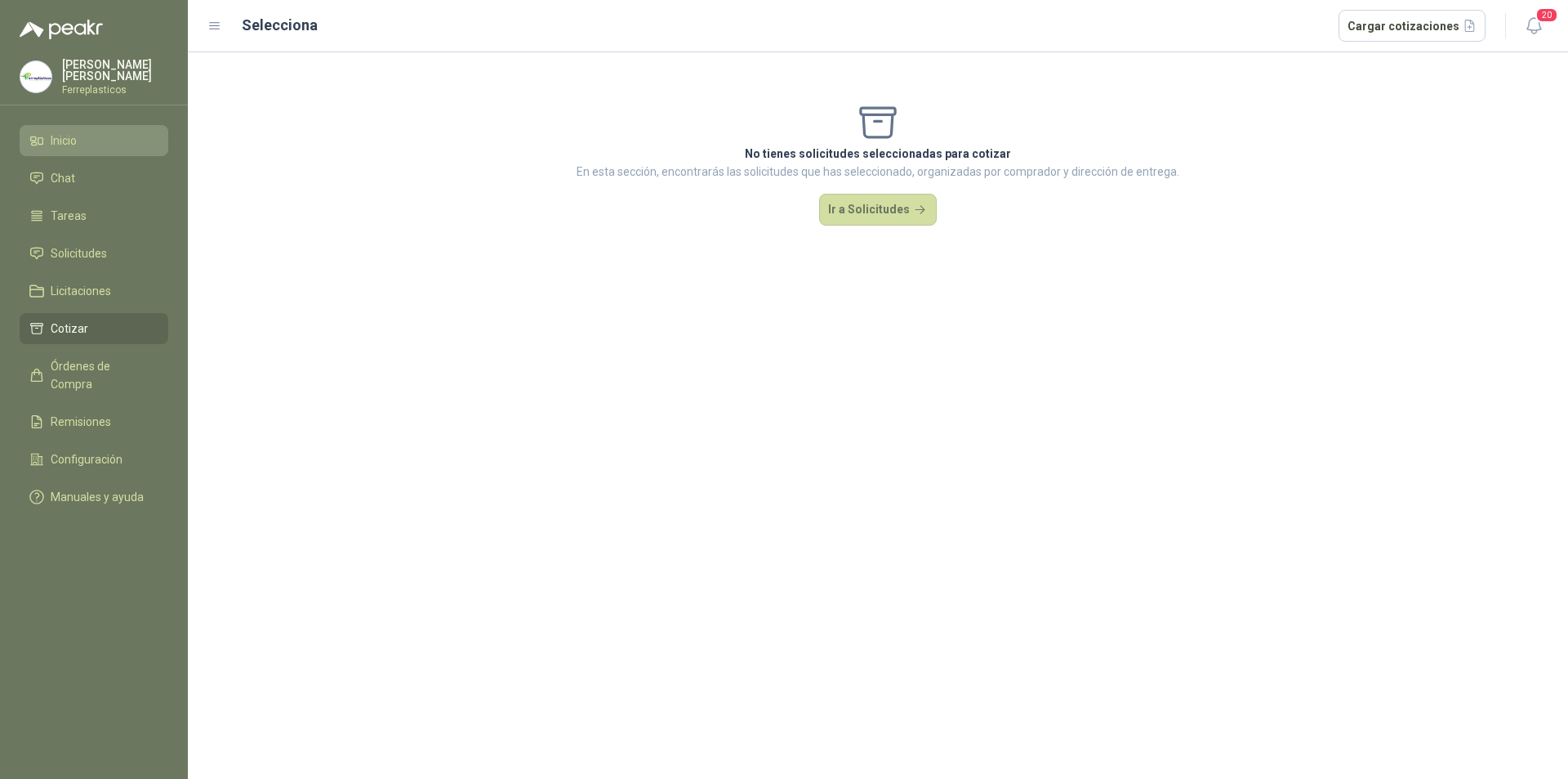
click at [99, 133] on li "Inicio" at bounding box center [94, 140] width 129 height 18
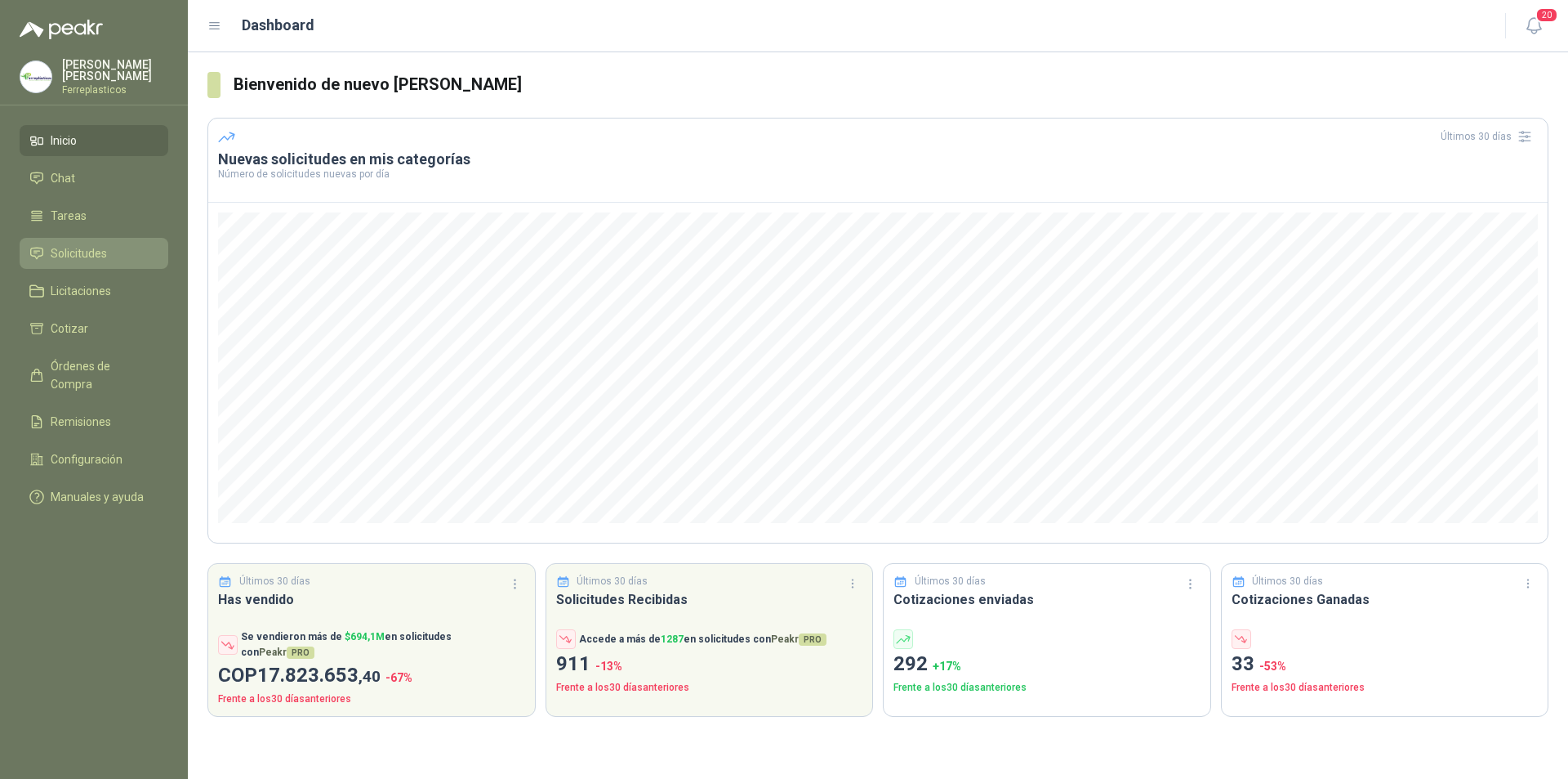
click at [117, 259] on link "Solicitudes" at bounding box center [94, 253] width 148 height 31
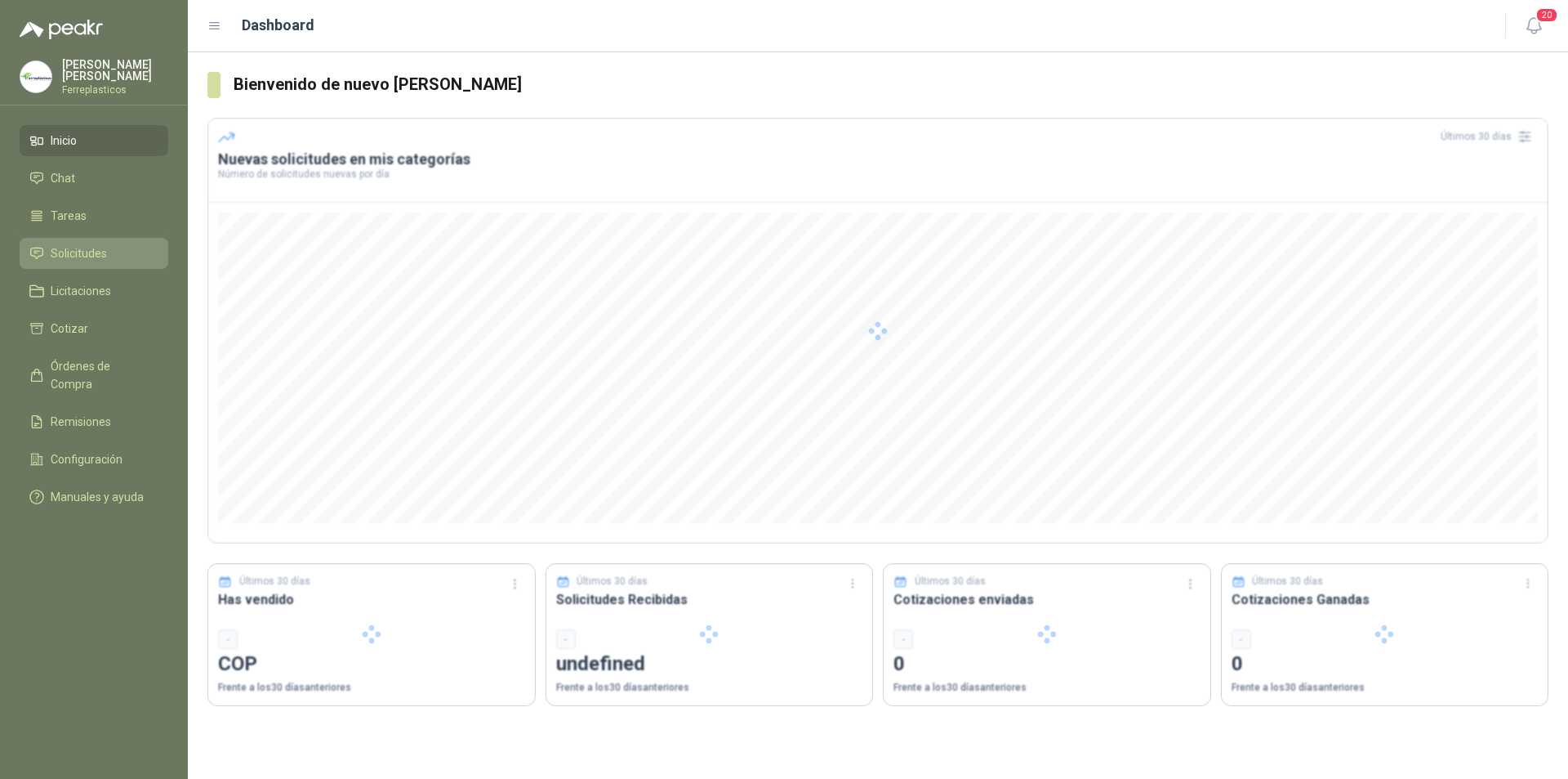
click at [124, 252] on li "Solicitudes" at bounding box center [94, 253] width 129 height 18
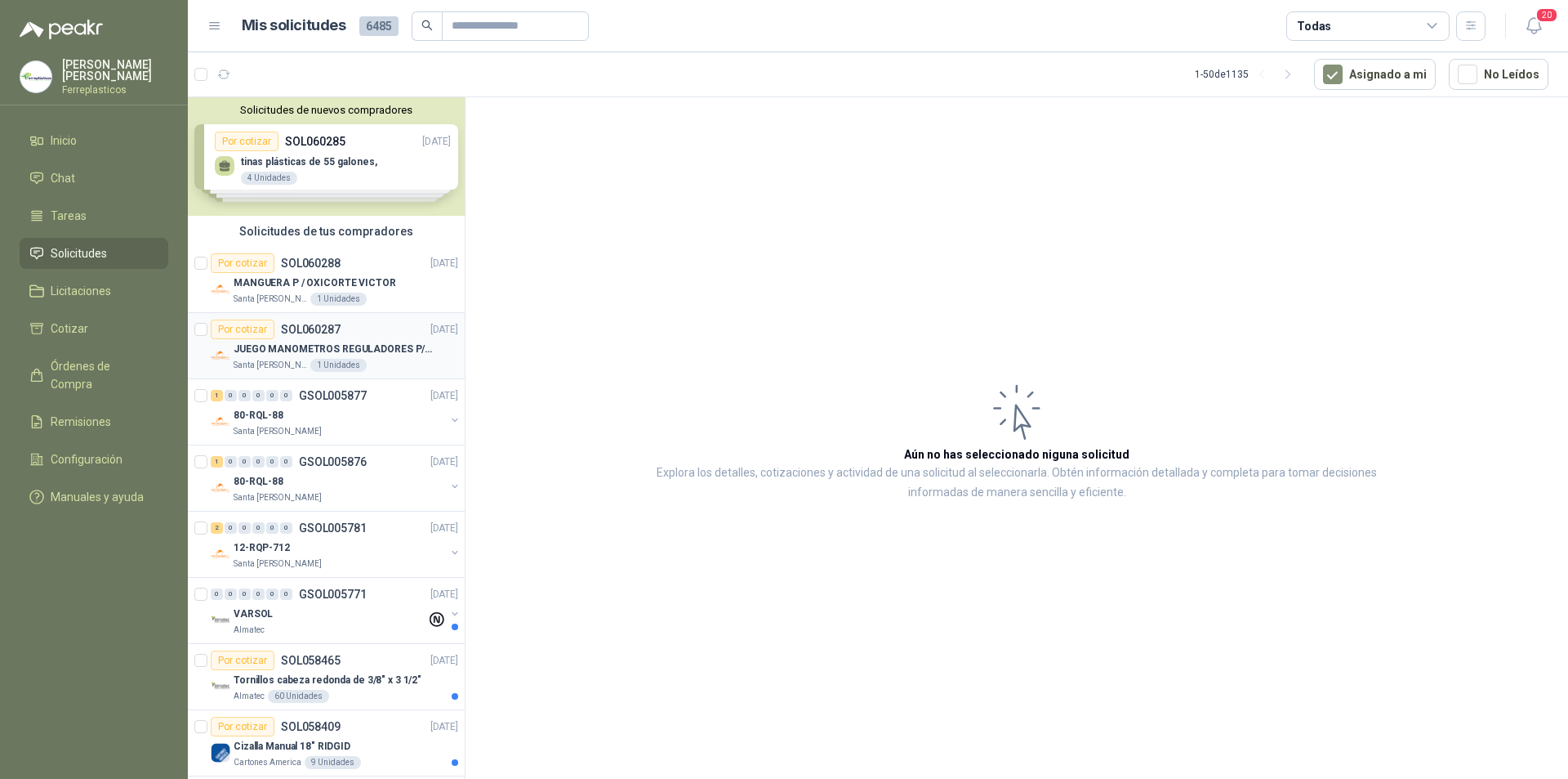
click at [414, 361] on div "Santa Anita Napoles 1 Unidades" at bounding box center [345, 365] width 224 height 13
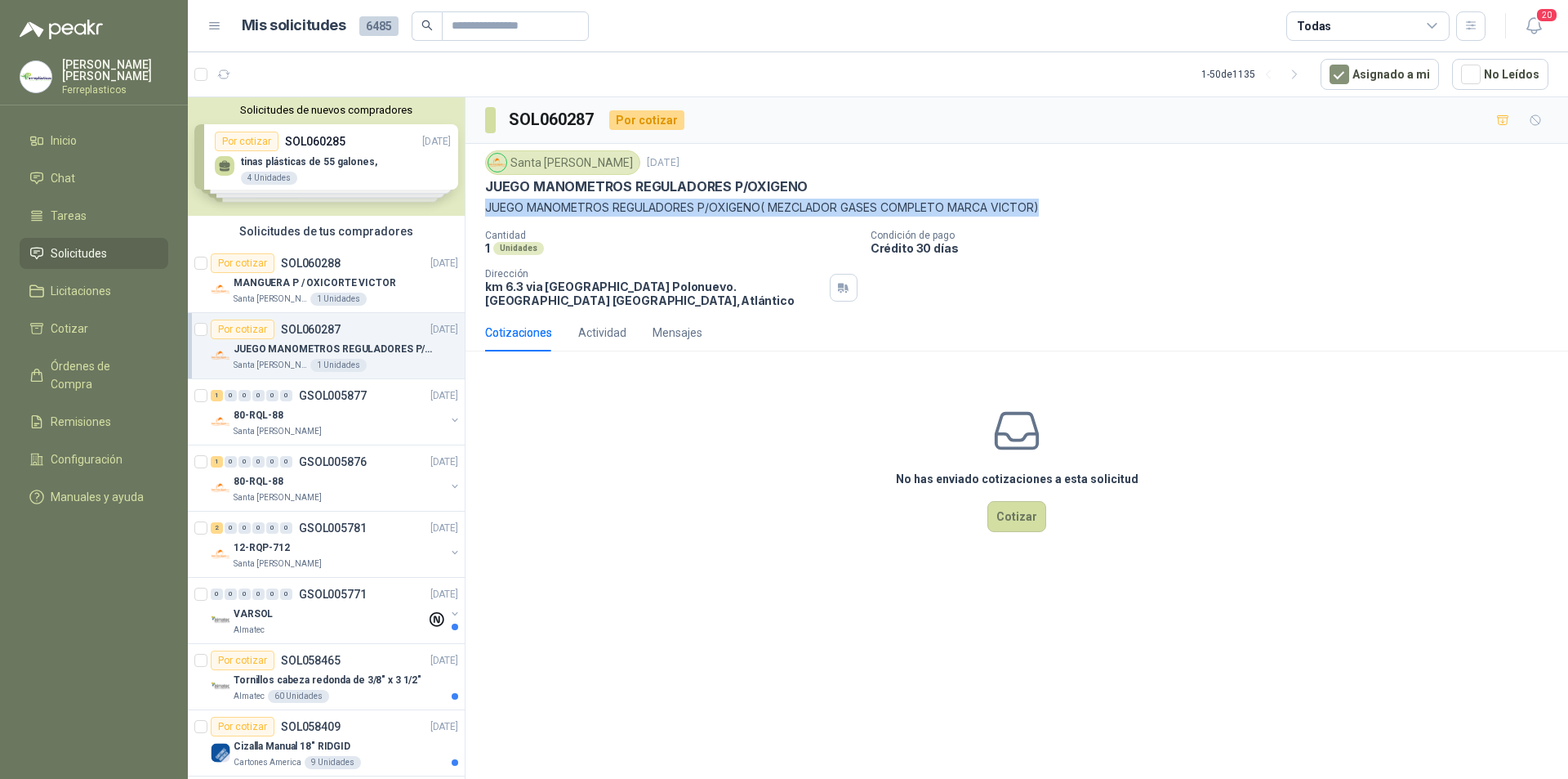
drag, startPoint x: 483, startPoint y: 209, endPoint x: 1049, endPoint y: 198, distance: 566.1
click at [1049, 198] on div "Santa Anita Napoles 6 oct, 2025 JUEGO MANOMETROS REGULADORES P/OXIGENO JUEGO MA…" at bounding box center [1016, 229] width 1102 height 170
copy p "JUEGO MANOMETROS REGULADORES P/OXIGENO( MEZCLADOR GASES COMPLETO MARCA VICTOR)"
click at [924, 381] on div "No has enviado cotizaciones a esta solicitud Cotizar" at bounding box center [1016, 469] width 1102 height 208
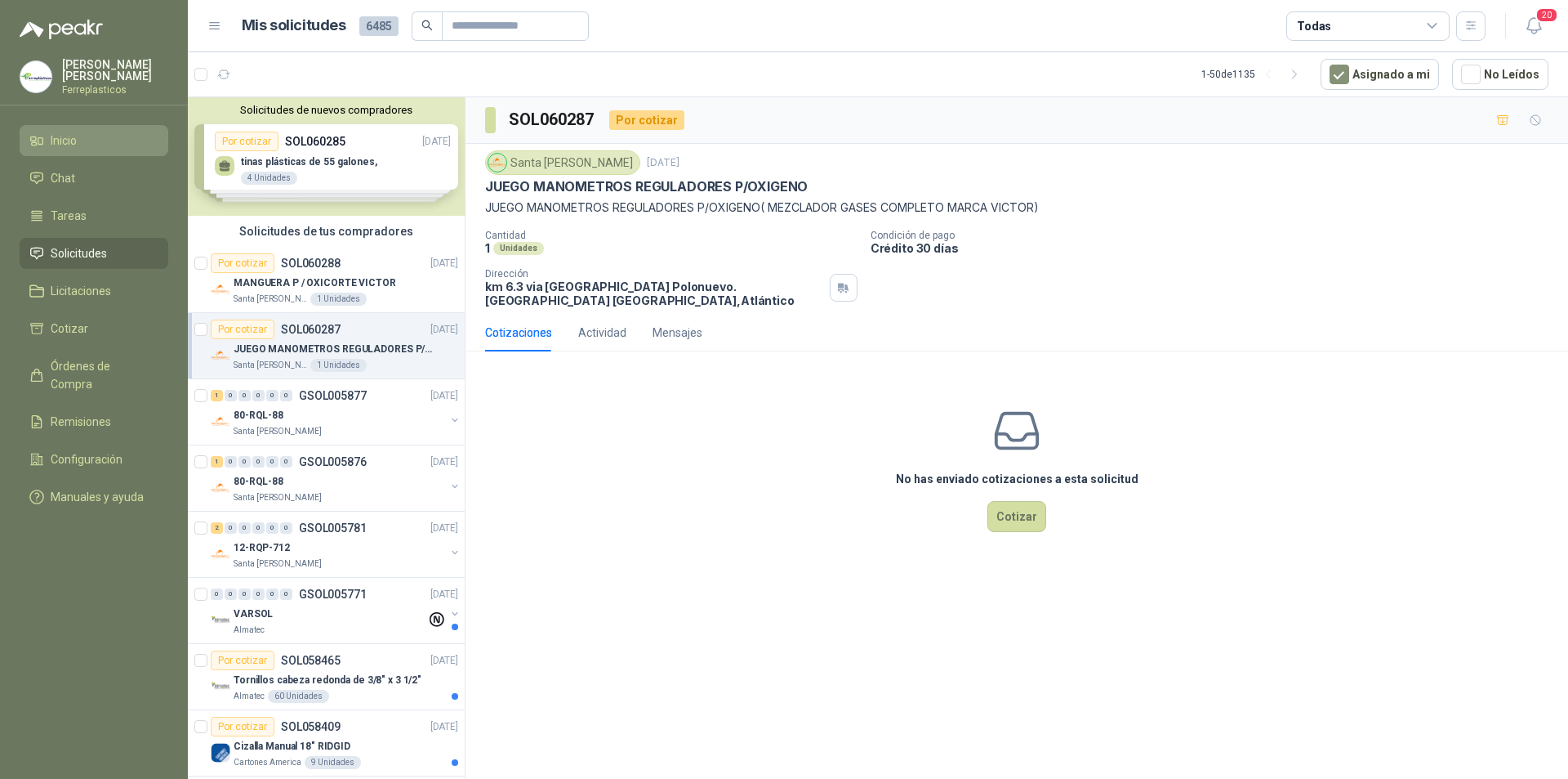
click at [97, 144] on li "Inicio" at bounding box center [94, 140] width 129 height 18
